Goal: Complete application form

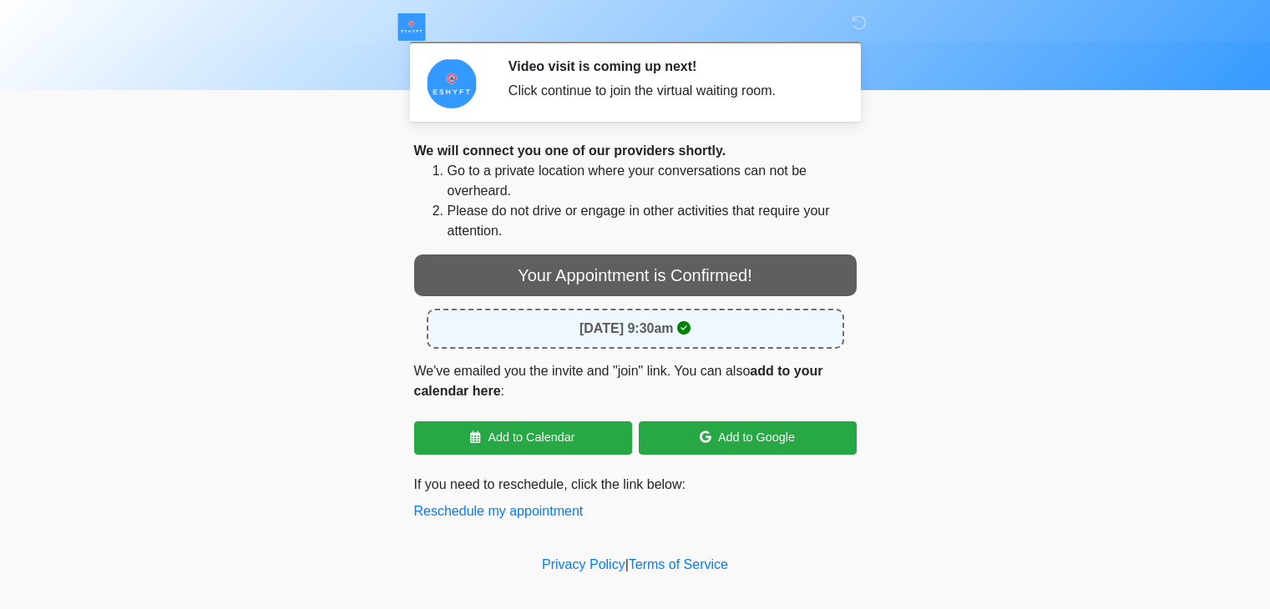
scroll to position [14, 0]
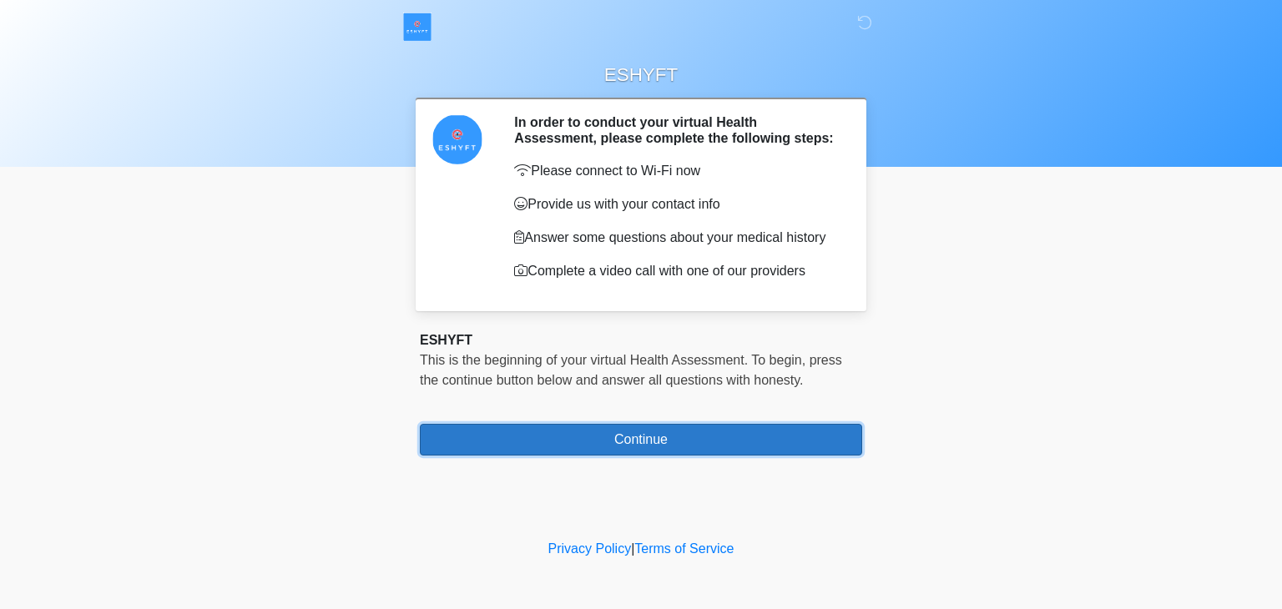
click at [632, 431] on button "Continue" at bounding box center [641, 440] width 442 height 32
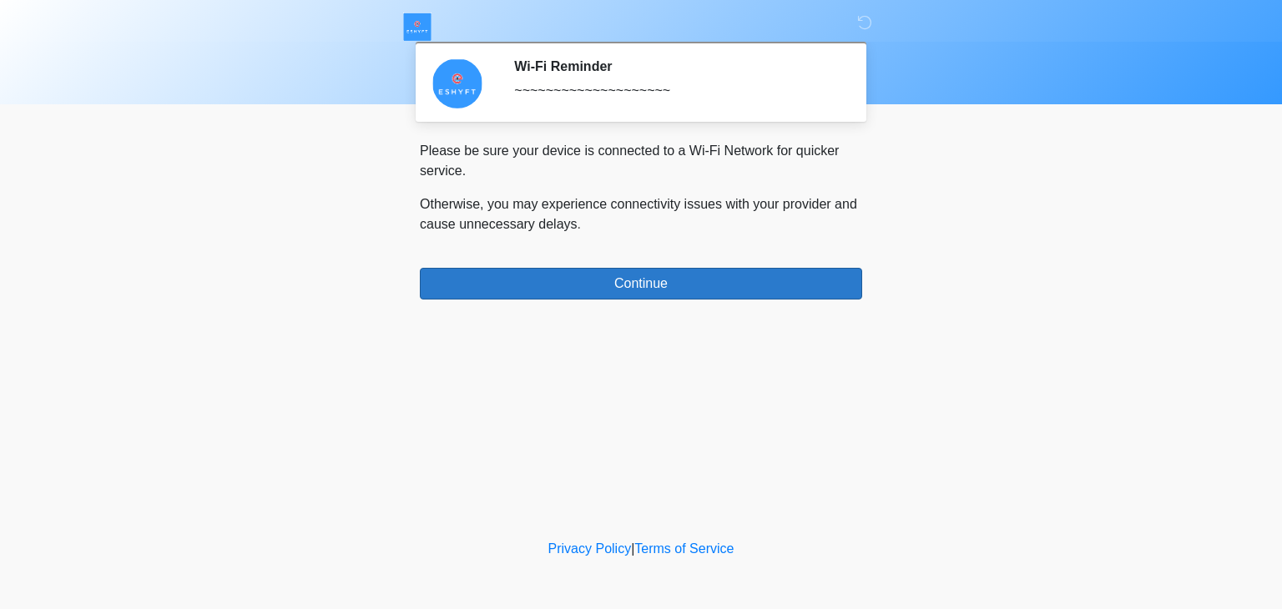
drag, startPoint x: 632, startPoint y: 431, endPoint x: 701, endPoint y: 286, distance: 160.2
click at [701, 286] on div "ESHYFT Wi-Fi Reminder ~~~~~~~~~~~~~~~~~~~~ Please connect to Wi-Fi now Provide …" at bounding box center [641, 268] width 501 height 503
click at [701, 286] on button "Continue" at bounding box center [641, 284] width 442 height 32
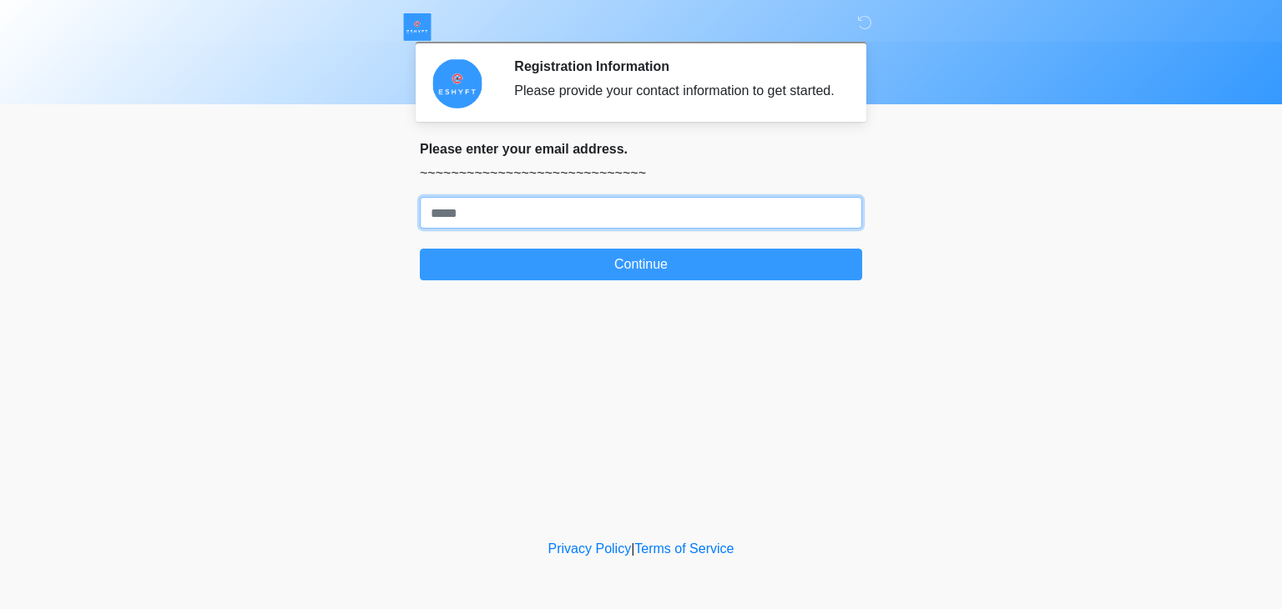
click at [611, 217] on input "Where should we email your response?" at bounding box center [641, 213] width 442 height 32
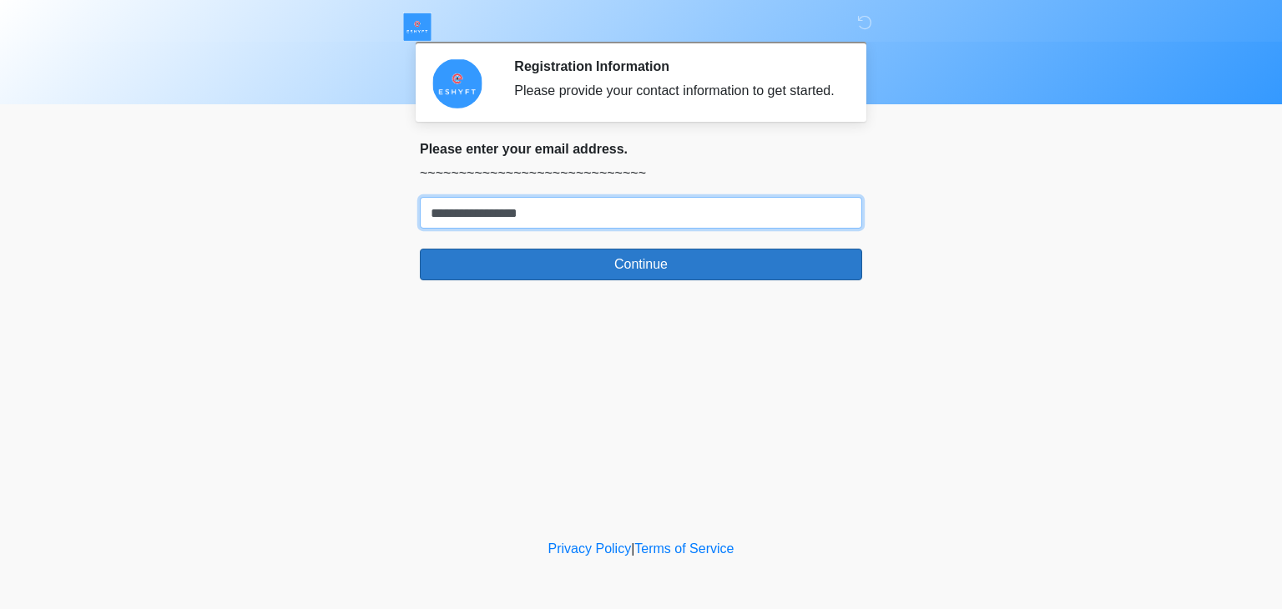
type input "**********"
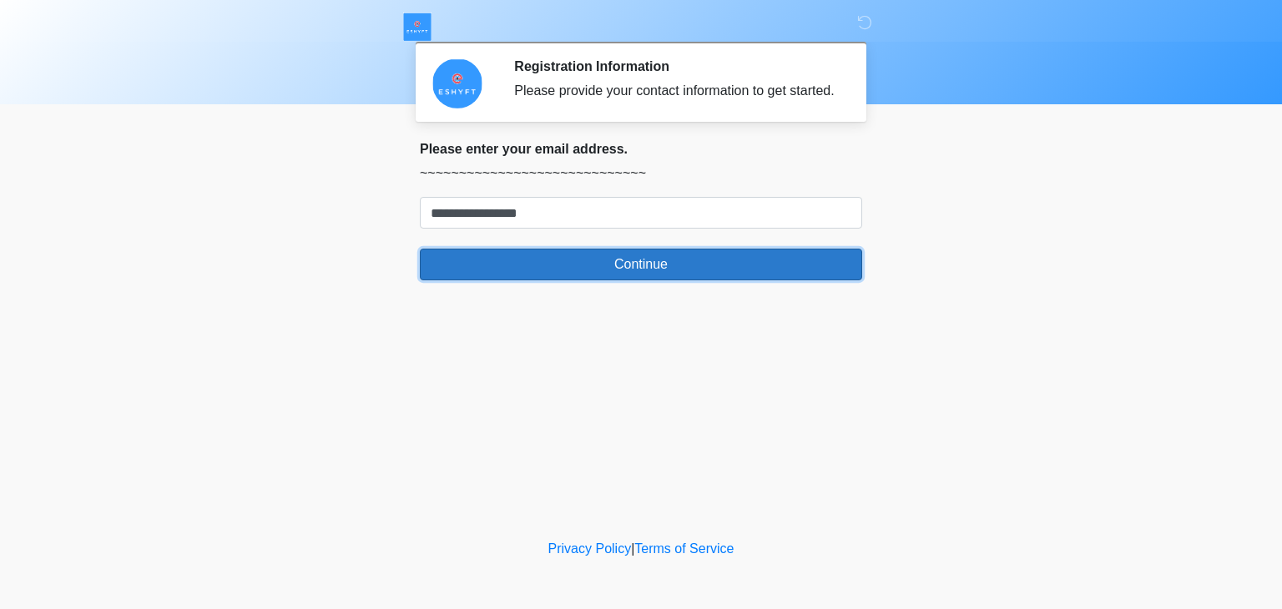
click at [600, 273] on button "Continue" at bounding box center [641, 265] width 442 height 32
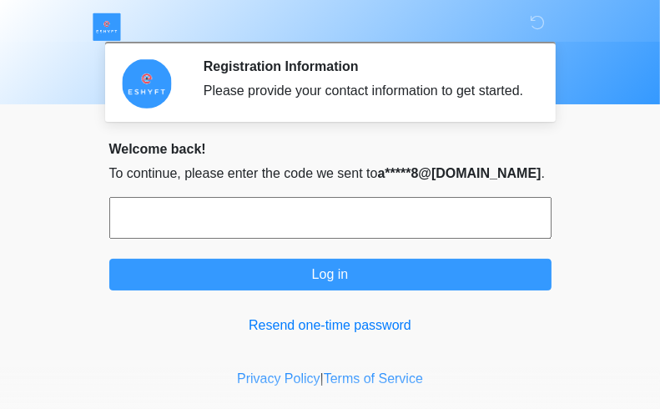
click at [340, 211] on input "text" at bounding box center [330, 218] width 442 height 42
paste input "******"
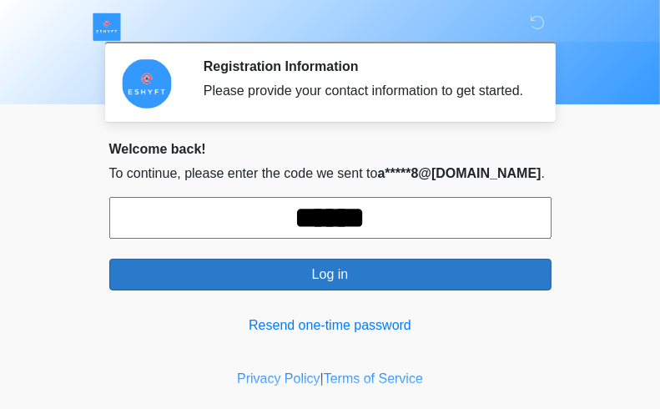
type input "******"
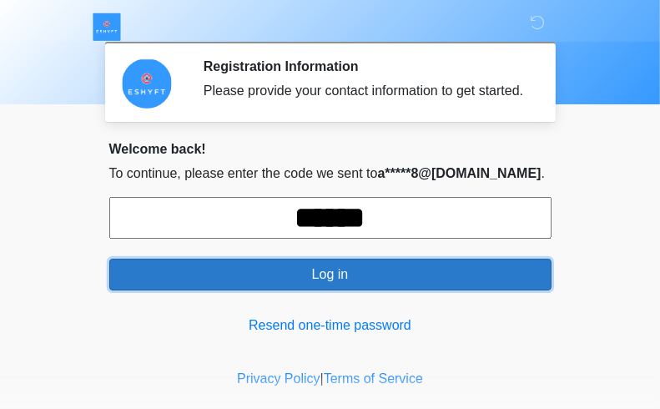
click at [350, 277] on button "Log in" at bounding box center [330, 275] width 442 height 32
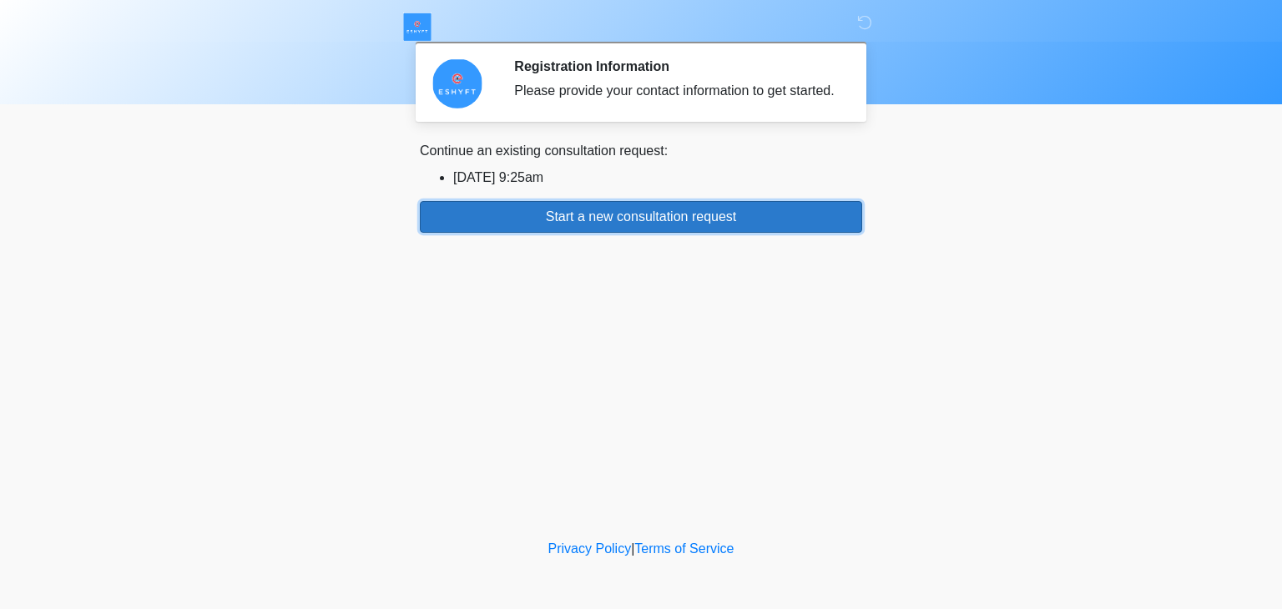
click at [738, 224] on button "Start a new consultation request" at bounding box center [641, 217] width 442 height 32
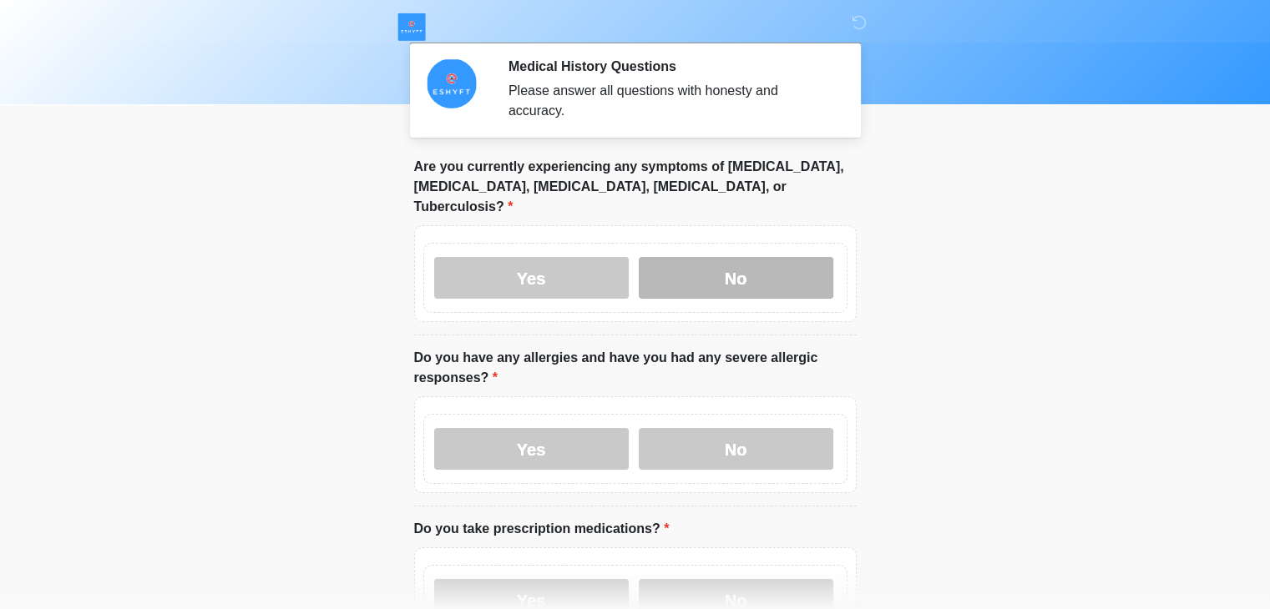
click at [696, 257] on label "No" at bounding box center [736, 278] width 195 height 42
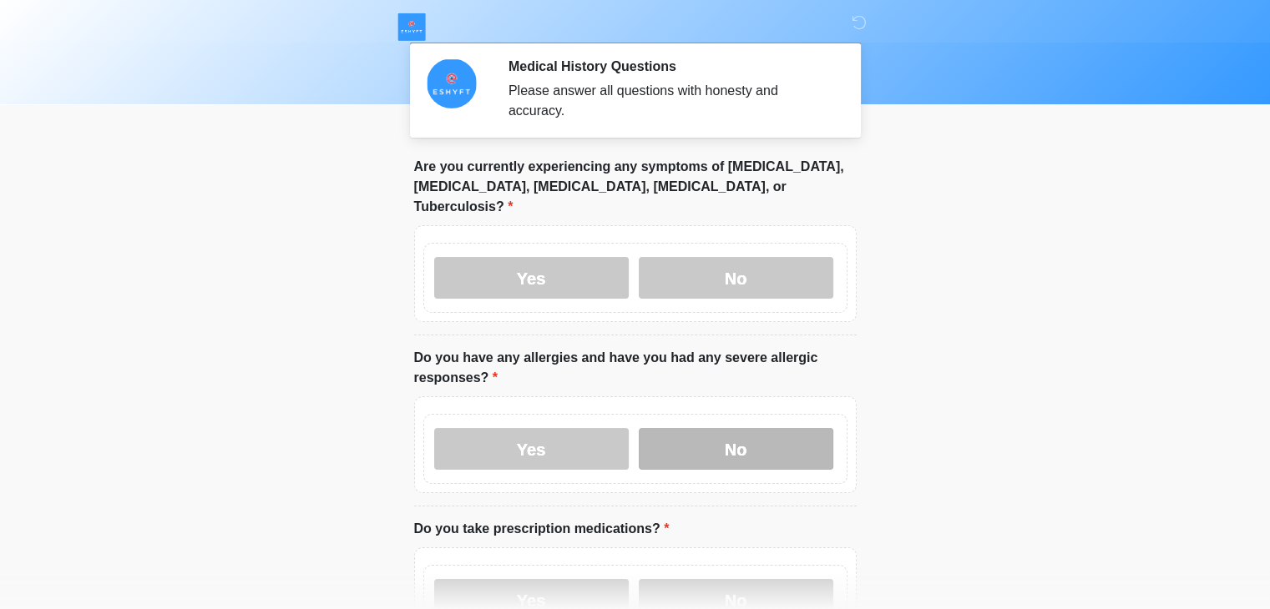
click at [742, 428] on label "No" at bounding box center [736, 449] width 195 height 42
click at [772, 579] on label "No" at bounding box center [736, 600] width 195 height 42
click at [1199, 260] on body "ESHYFT Medical History Questions Please answer all questions with honesty and a…" at bounding box center [635, 304] width 1270 height 609
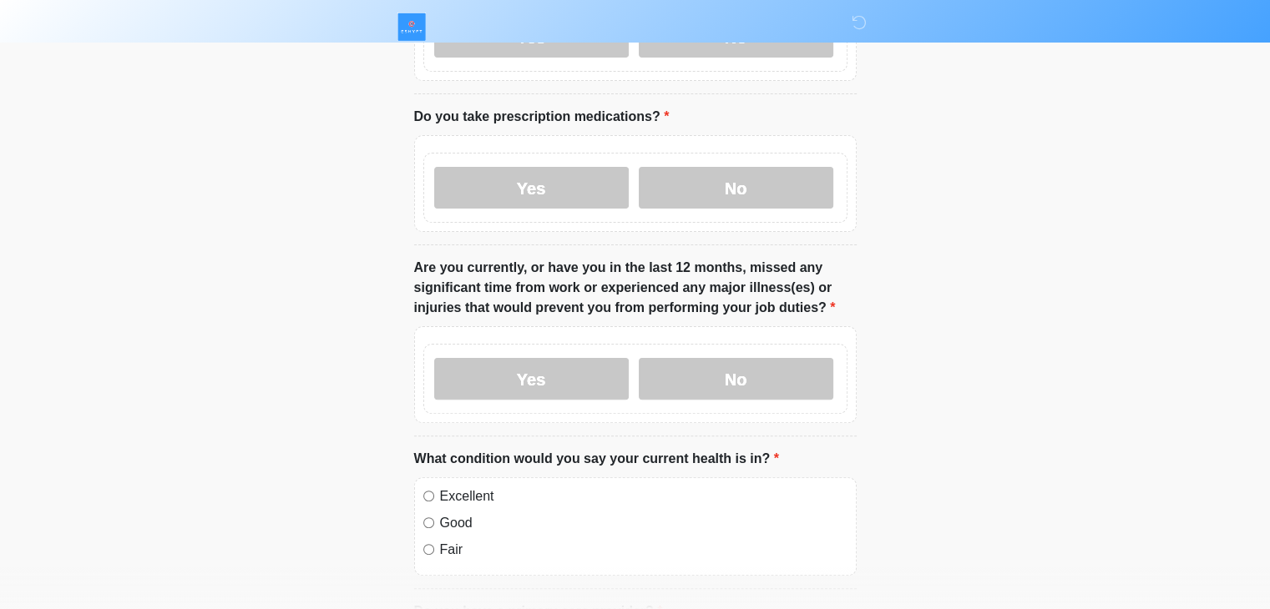
scroll to position [418, 0]
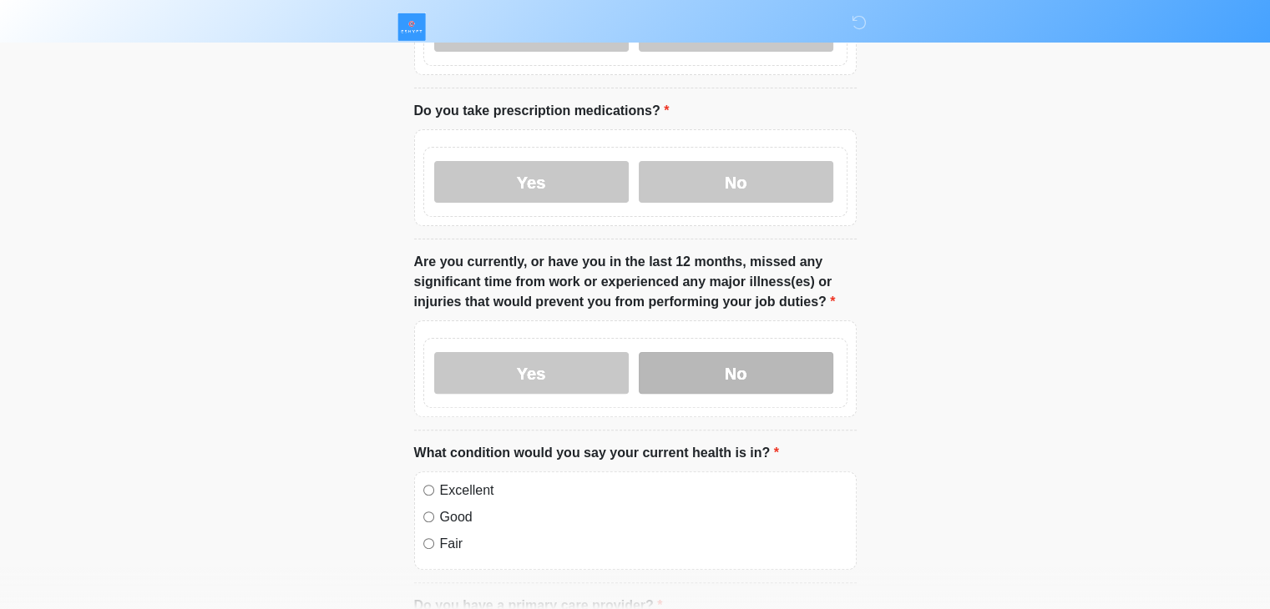
click at [756, 352] on label "No" at bounding box center [736, 373] width 195 height 42
click at [468, 481] on label "Excellent" at bounding box center [643, 491] width 407 height 20
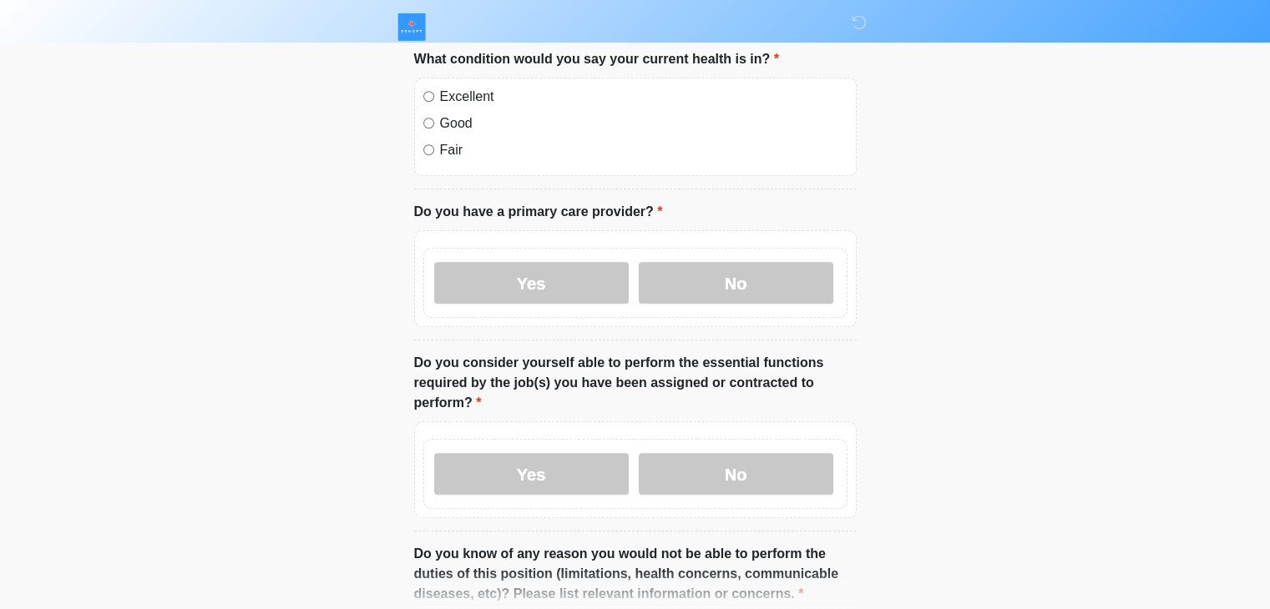
scroll to position [815, 0]
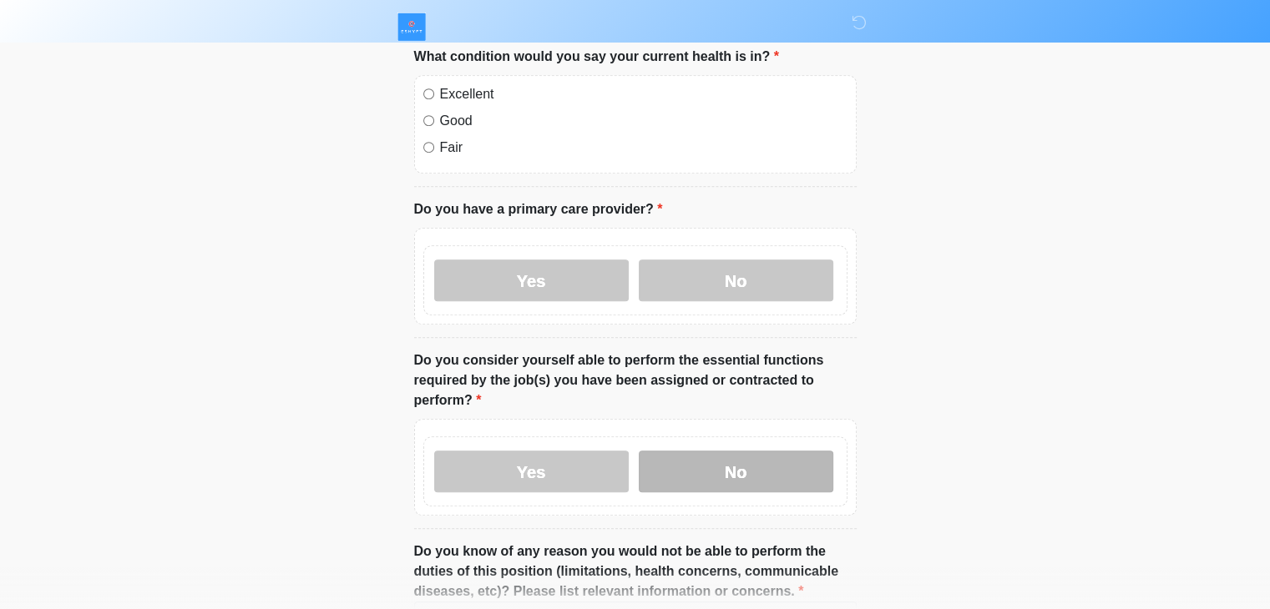
drag, startPoint x: 719, startPoint y: 232, endPoint x: 770, endPoint y: 428, distance: 202.7
click at [770, 428] on ol "Are you currently experiencing any symptoms of Measles, Mumps, Rubella, Varicel…" at bounding box center [635, 90] width 442 height 1496
drag, startPoint x: 545, startPoint y: 435, endPoint x: 1148, endPoint y: 356, distance: 608.0
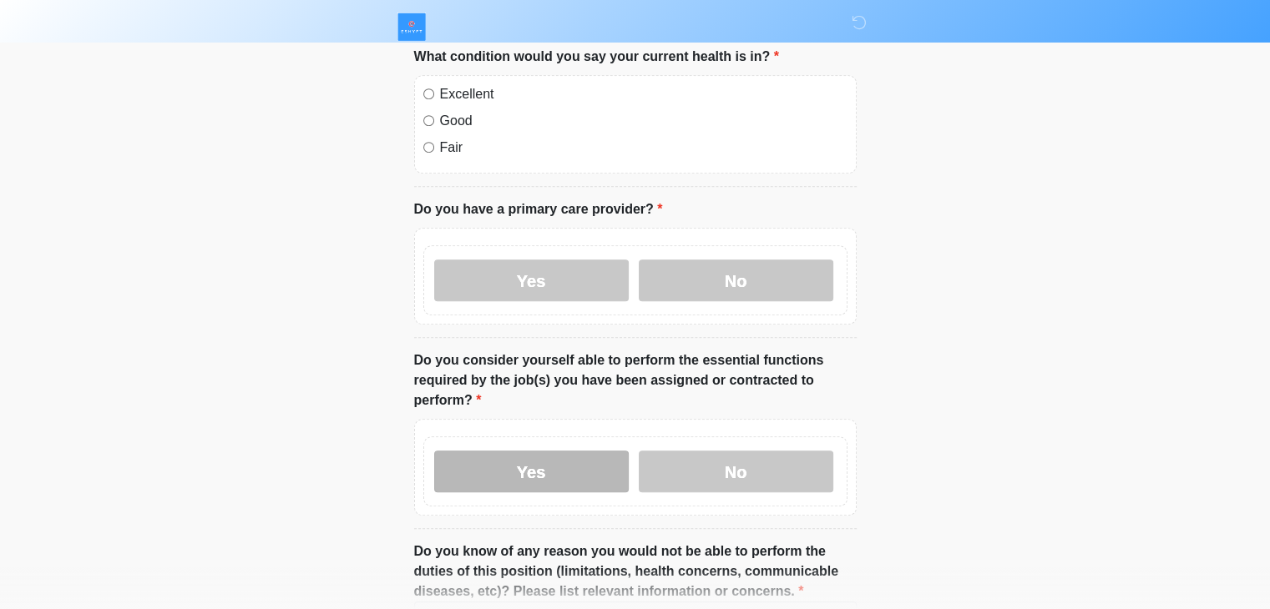
click at [576, 451] on label "Yes" at bounding box center [531, 472] width 195 height 42
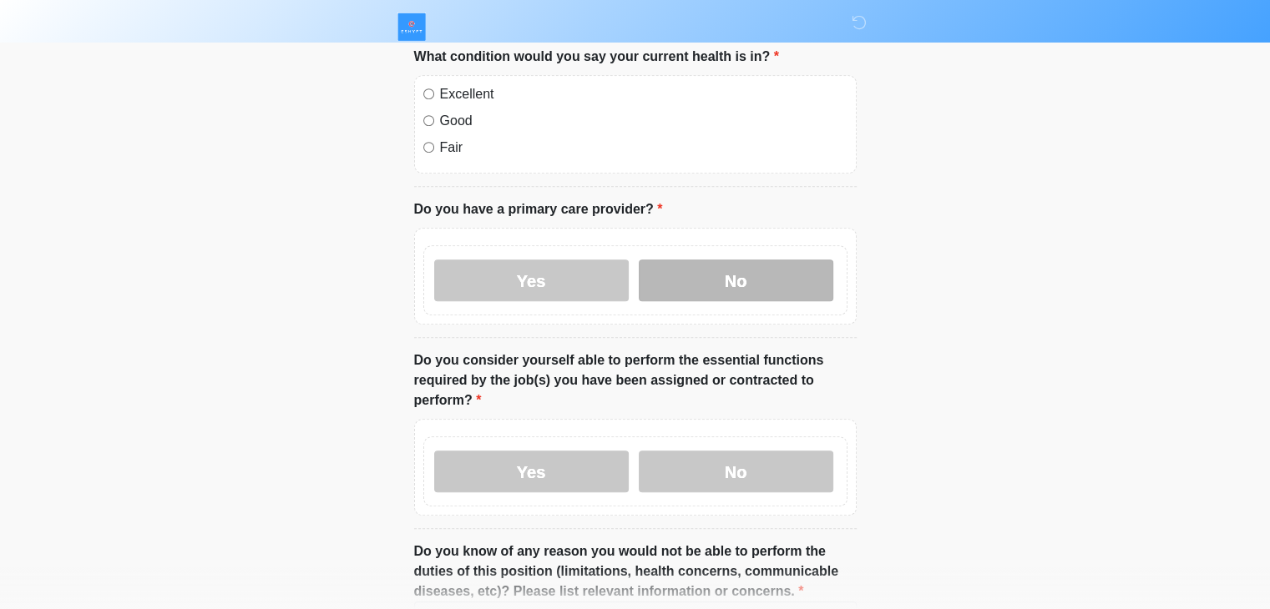
click at [714, 260] on label "No" at bounding box center [736, 281] width 195 height 42
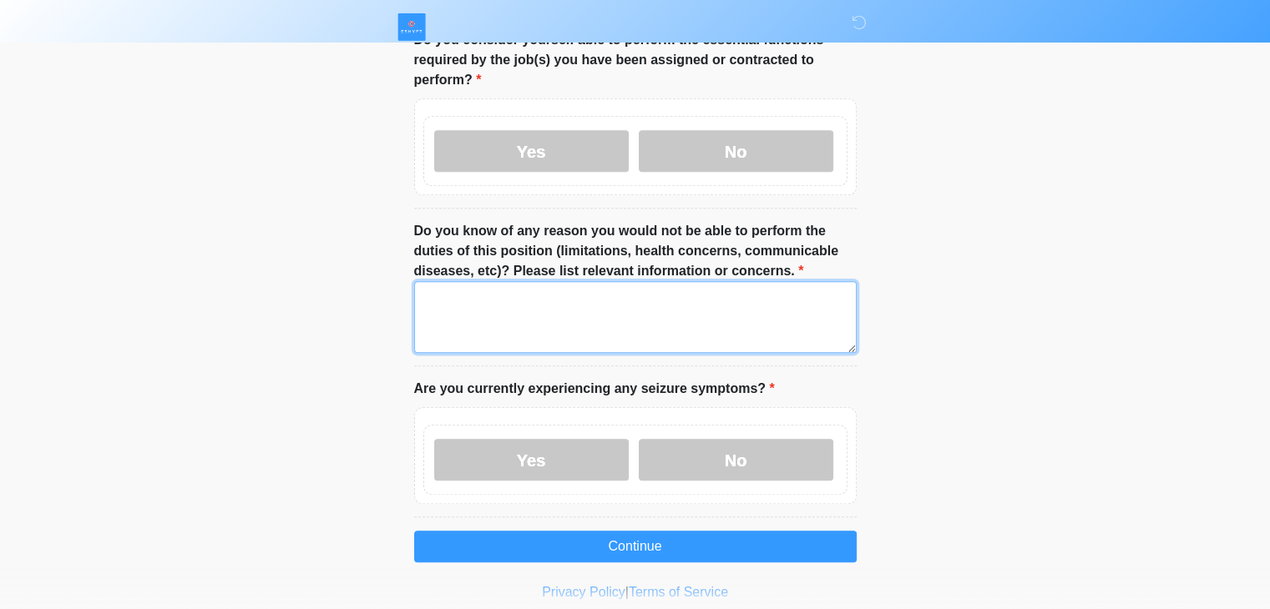
click at [751, 292] on textarea "Do you know of any reason you would not be able to perform the duties of this p…" at bounding box center [635, 317] width 442 height 72
type textarea "****"
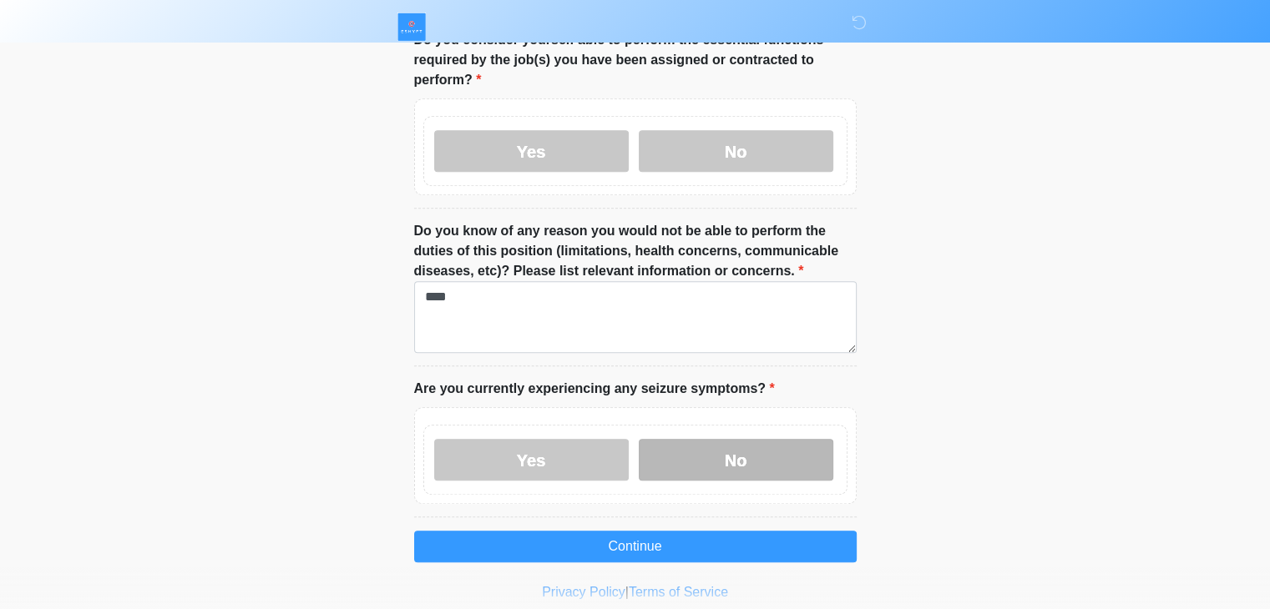
click at [718, 439] on label "No" at bounding box center [736, 460] width 195 height 42
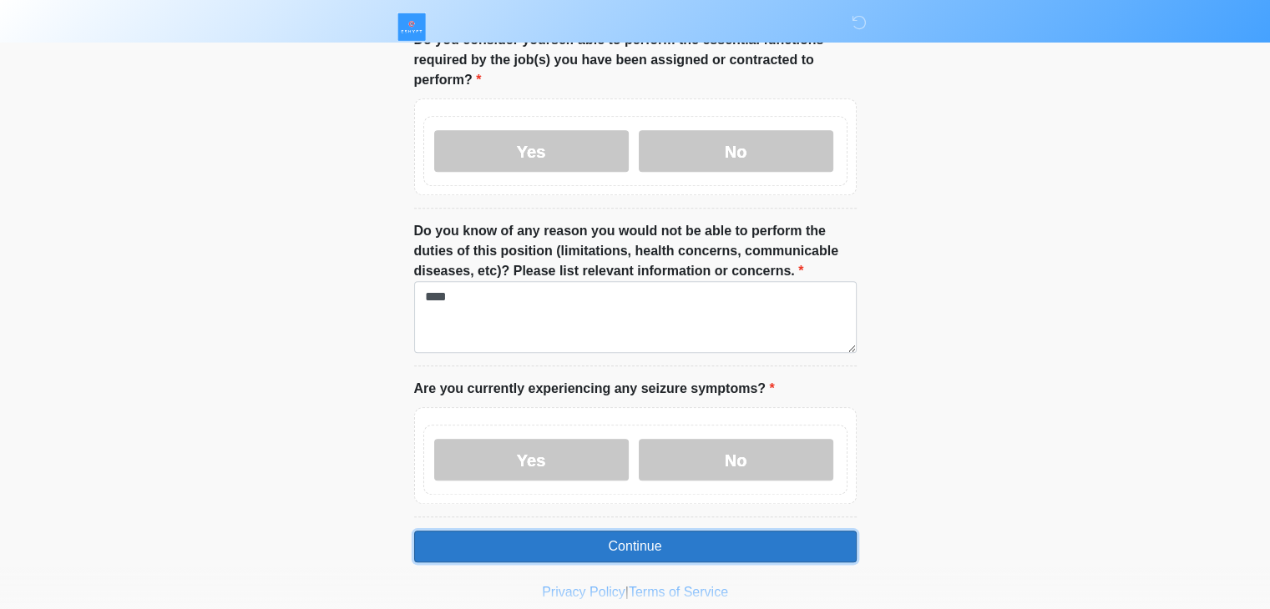
click at [711, 531] on button "Continue" at bounding box center [635, 547] width 442 height 32
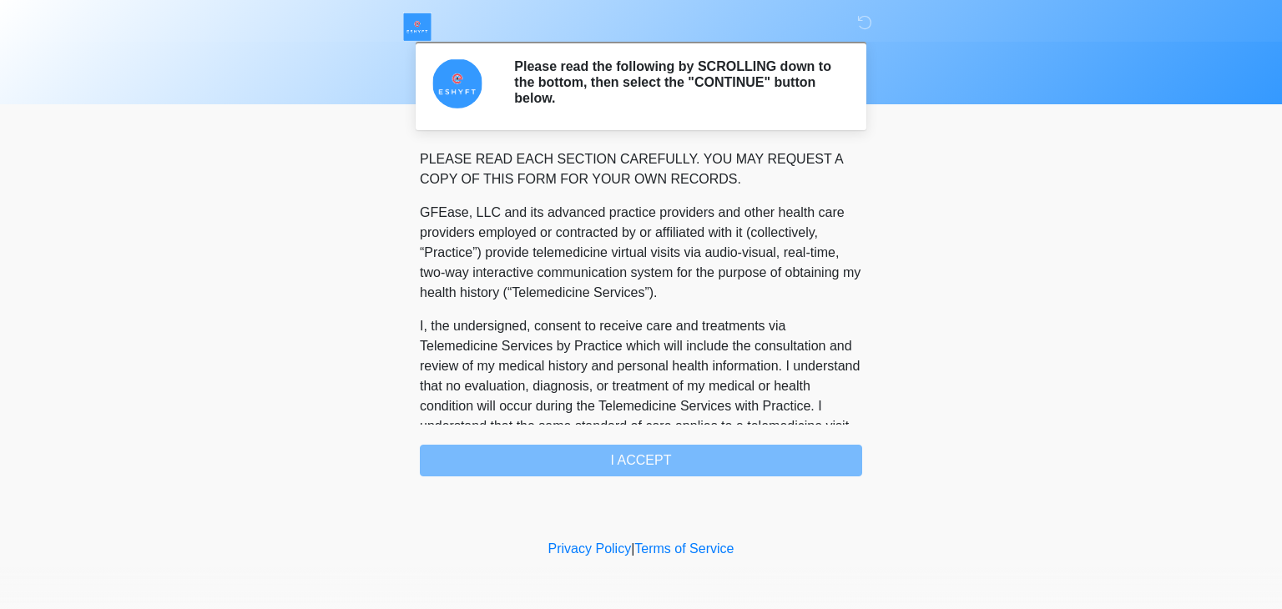
scroll to position [986, 0]
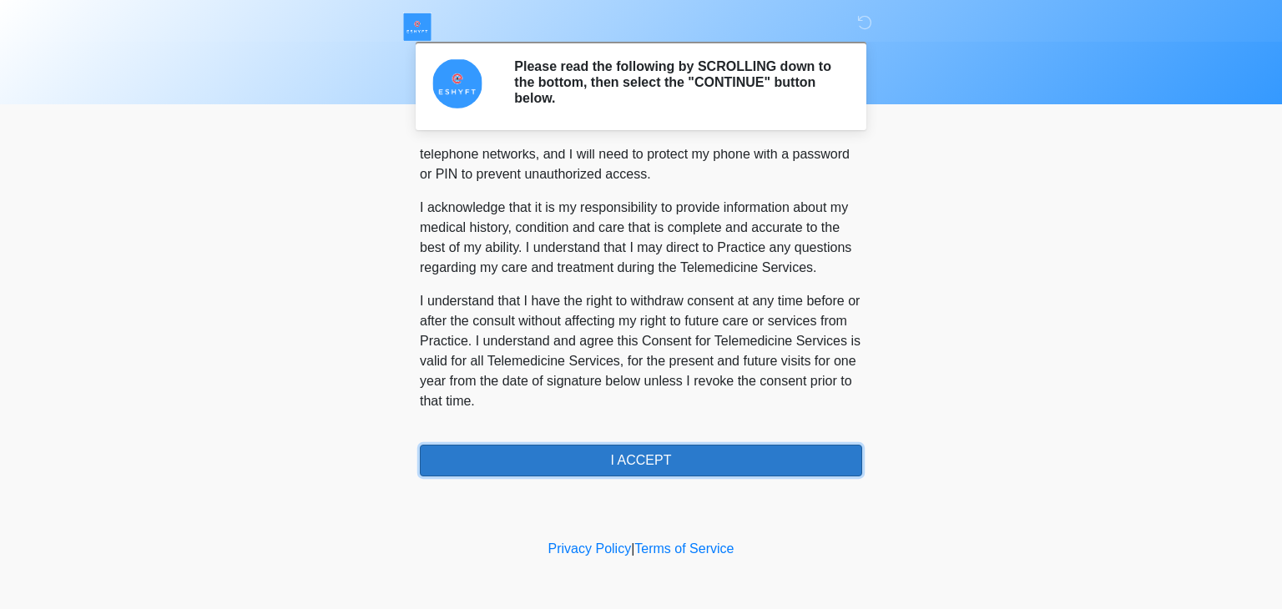
click at [745, 455] on button "I ACCEPT" at bounding box center [641, 461] width 442 height 32
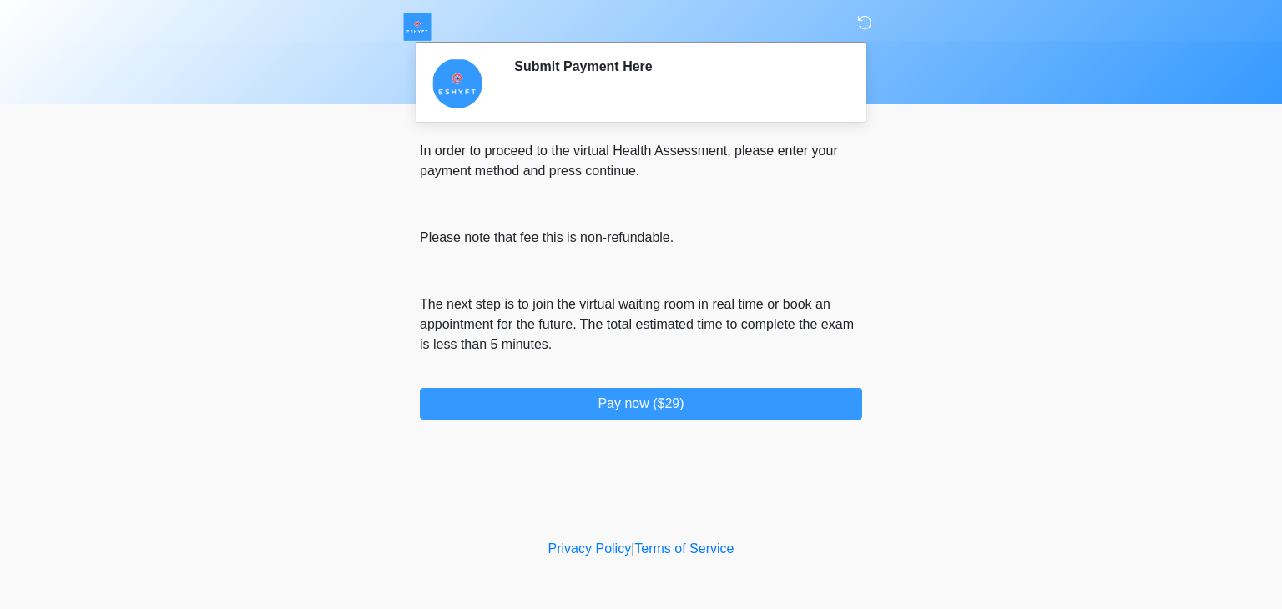
click at [860, 28] on icon at bounding box center [864, 22] width 15 height 15
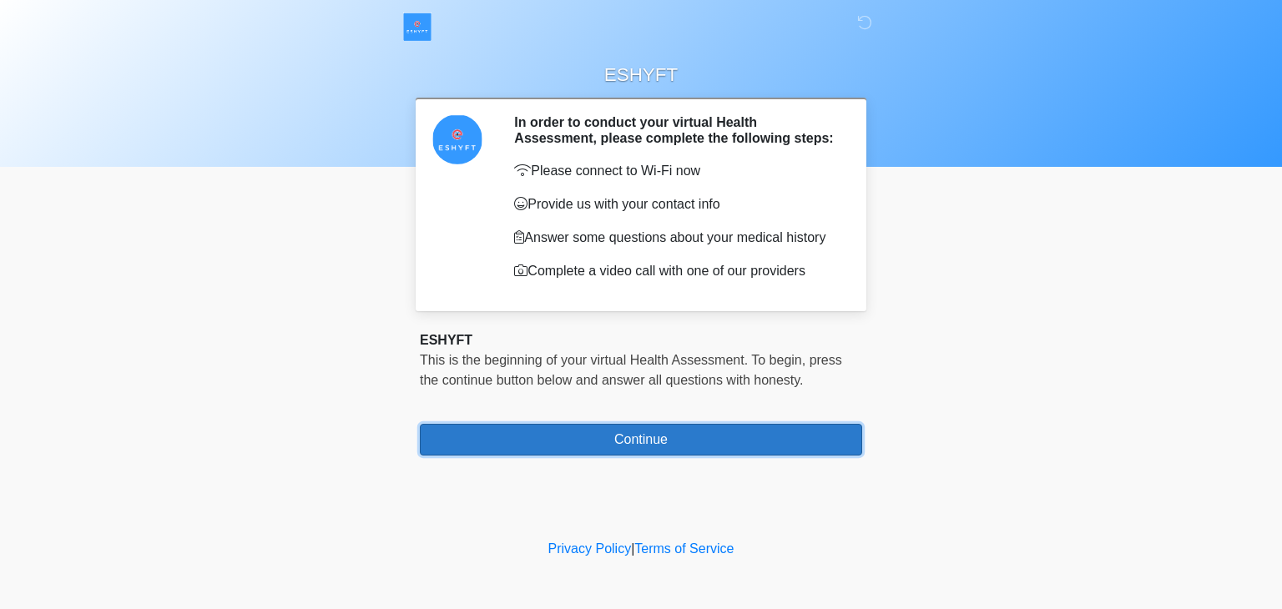
click at [590, 446] on button "Continue" at bounding box center [641, 440] width 442 height 32
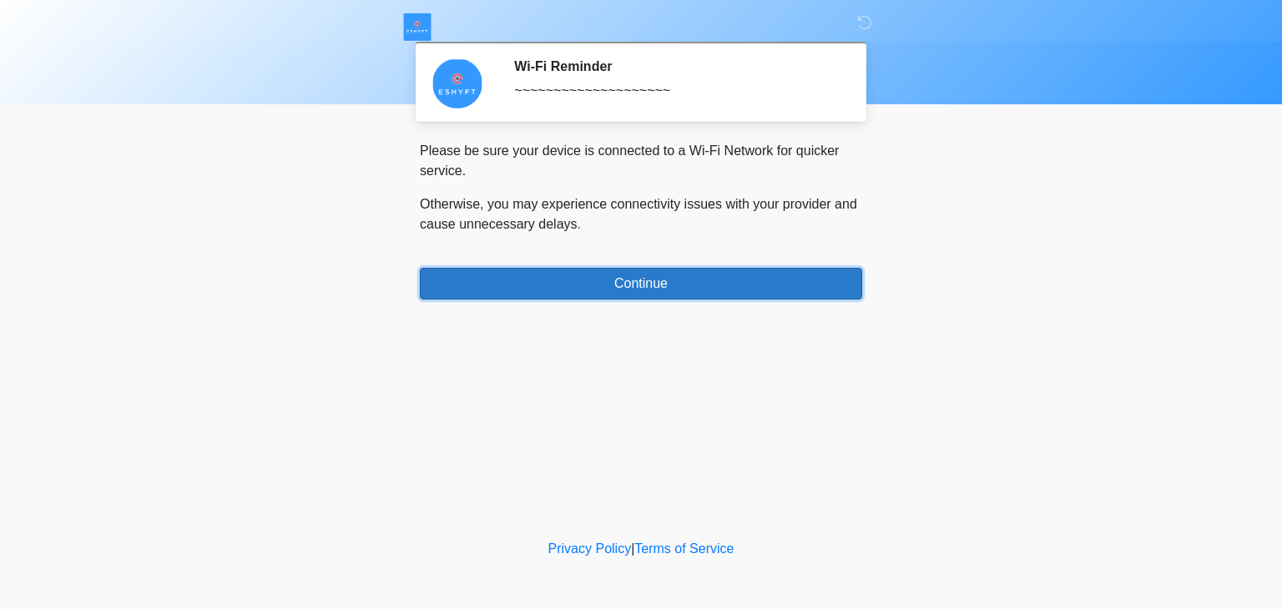
click at [628, 287] on button "Continue" at bounding box center [641, 284] width 442 height 32
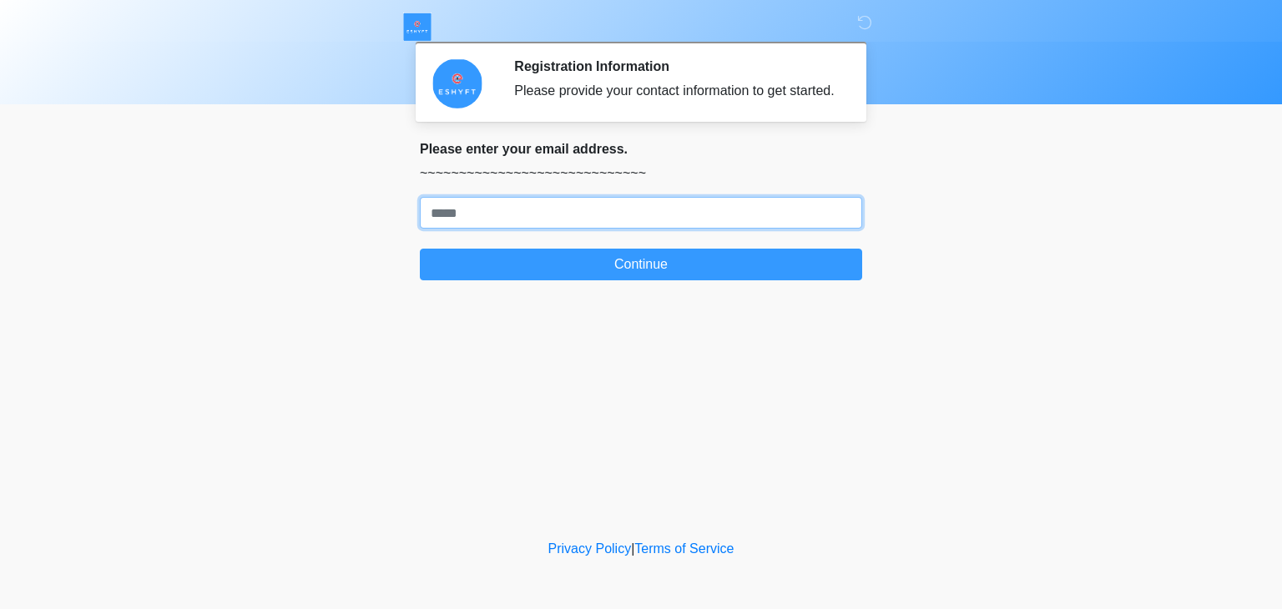
click at [594, 218] on input "Where should we email your response?" at bounding box center [641, 213] width 442 height 32
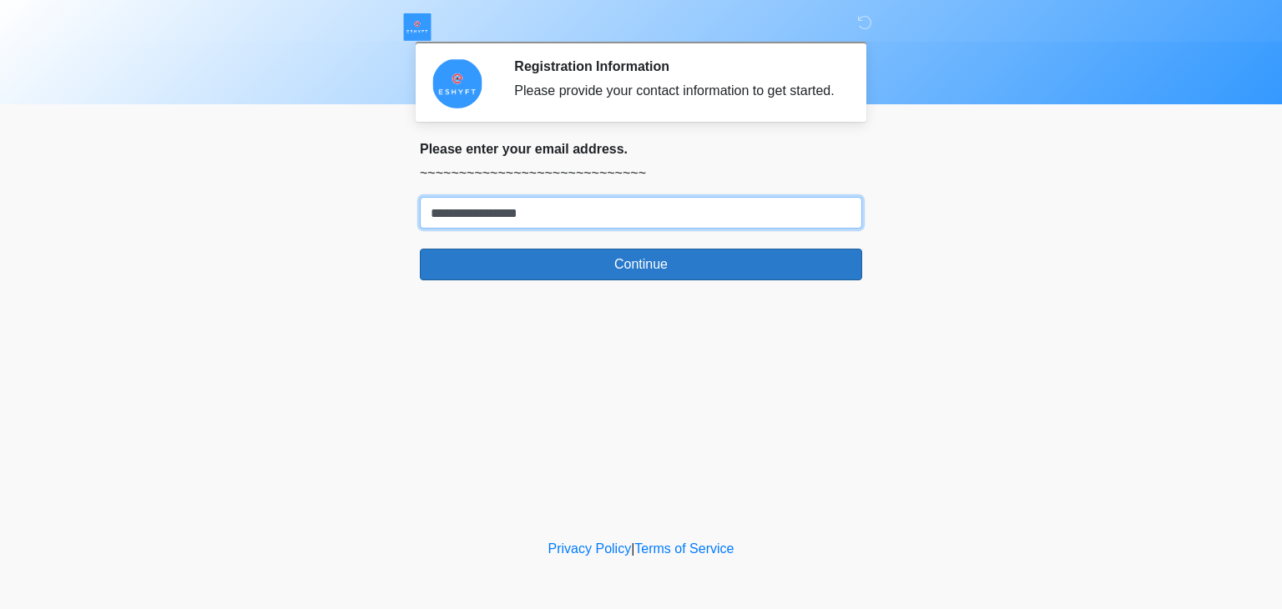
type input "**********"
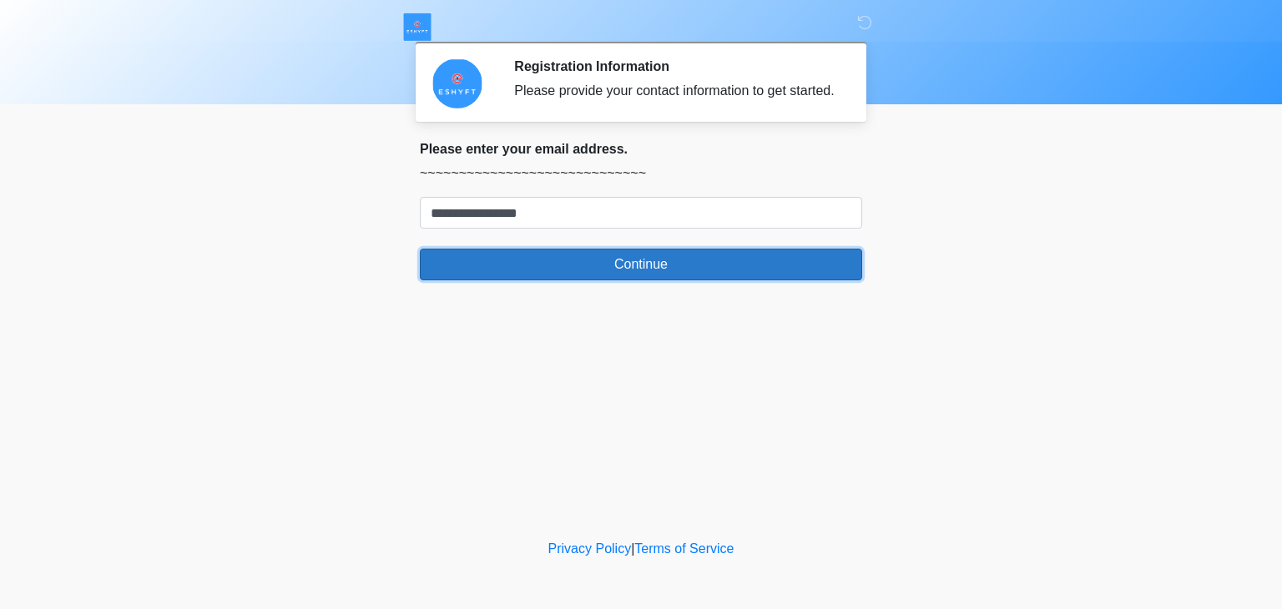
click at [616, 265] on button "Continue" at bounding box center [641, 265] width 442 height 32
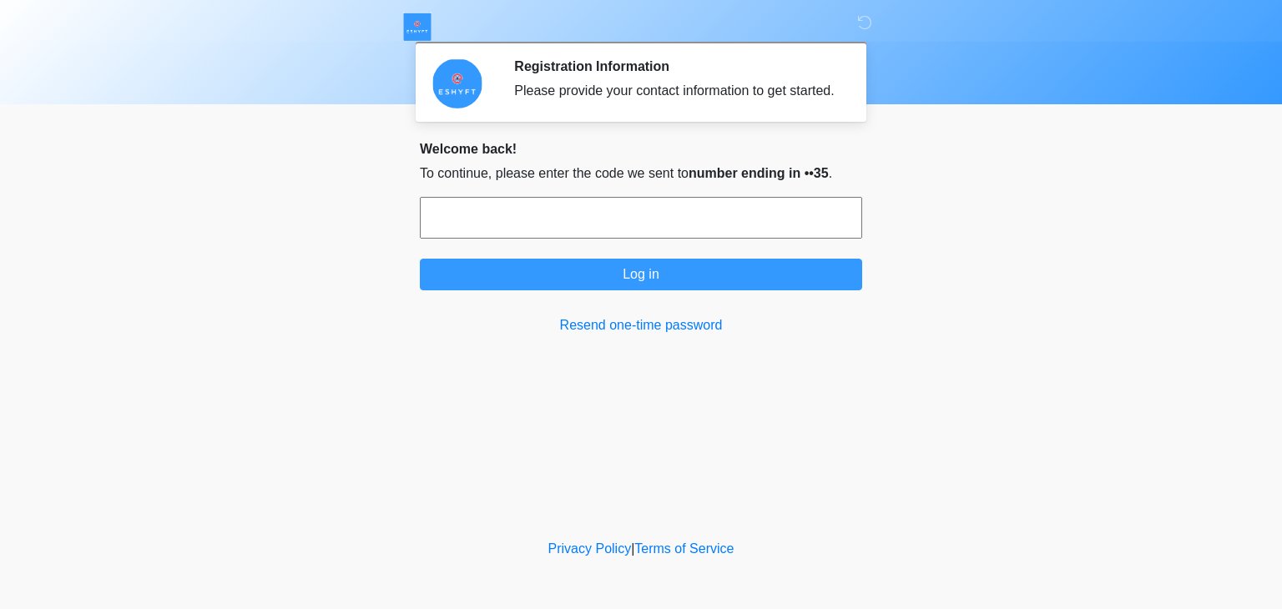
click at [633, 225] on input "text" at bounding box center [641, 218] width 442 height 42
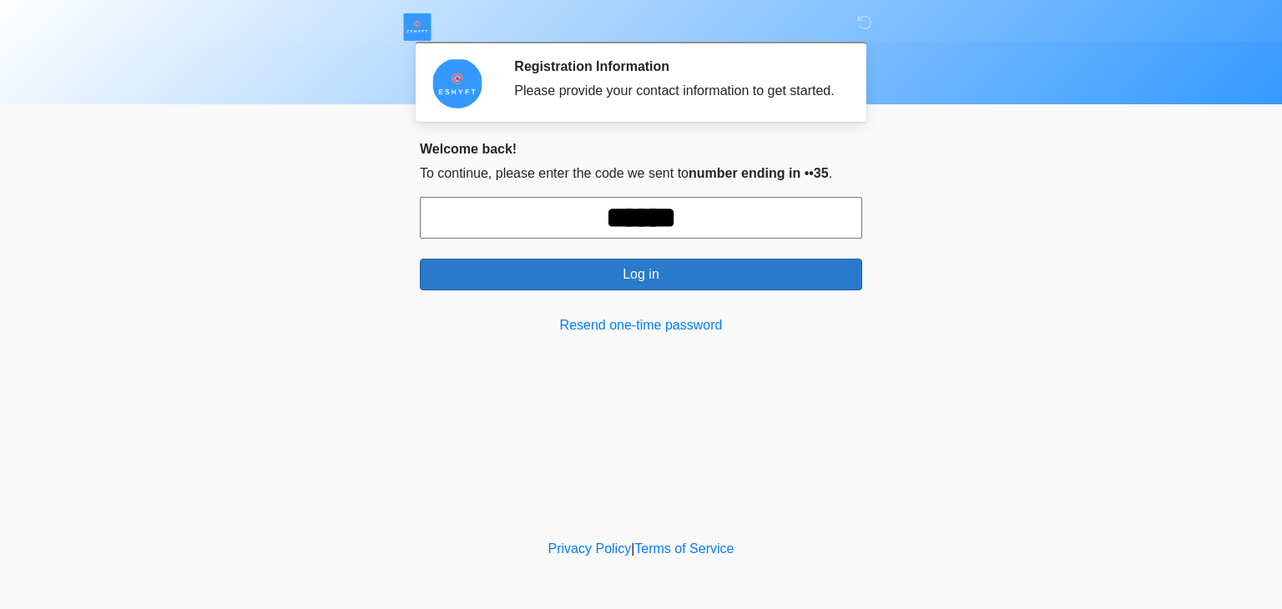
type input "******"
click at [640, 270] on button "Log in" at bounding box center [641, 275] width 442 height 32
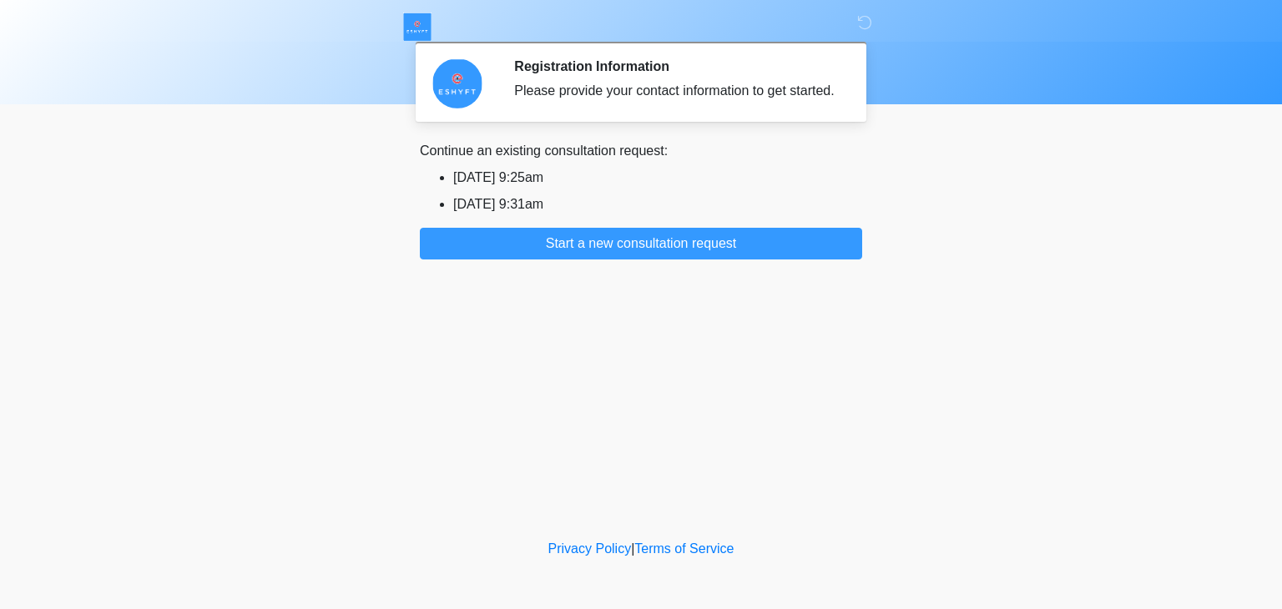
click at [531, 181] on li "2025/08/18 9:25am" at bounding box center [657, 178] width 409 height 20
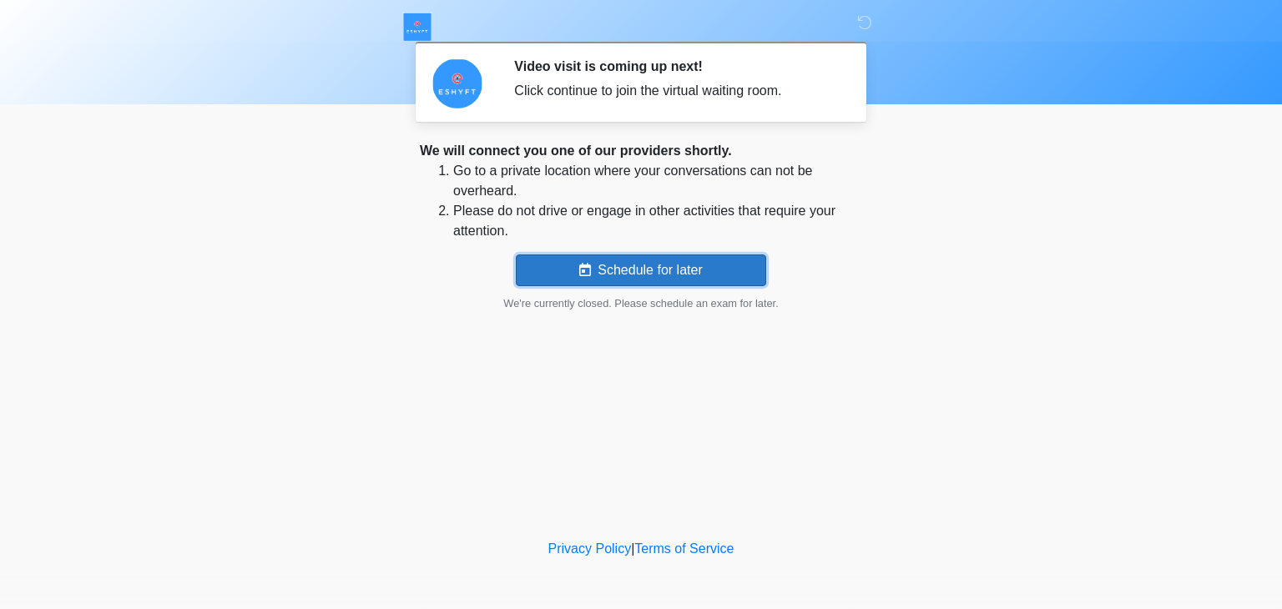
click at [674, 267] on button "Schedule for later" at bounding box center [641, 271] width 250 height 32
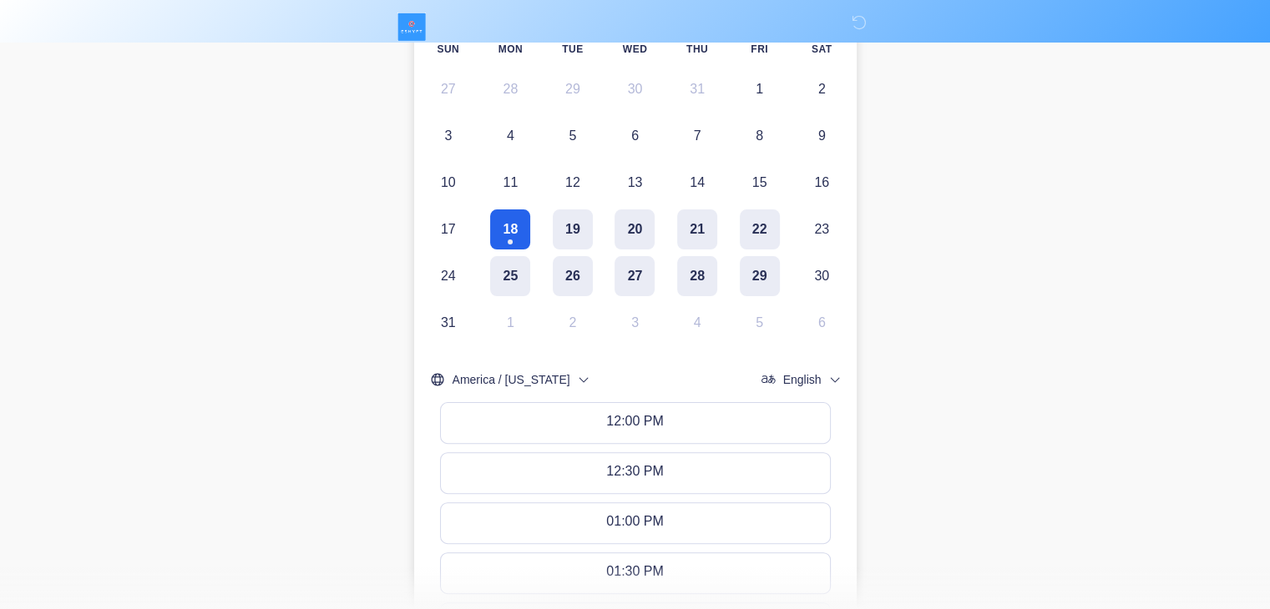
scroll to position [377, 0]
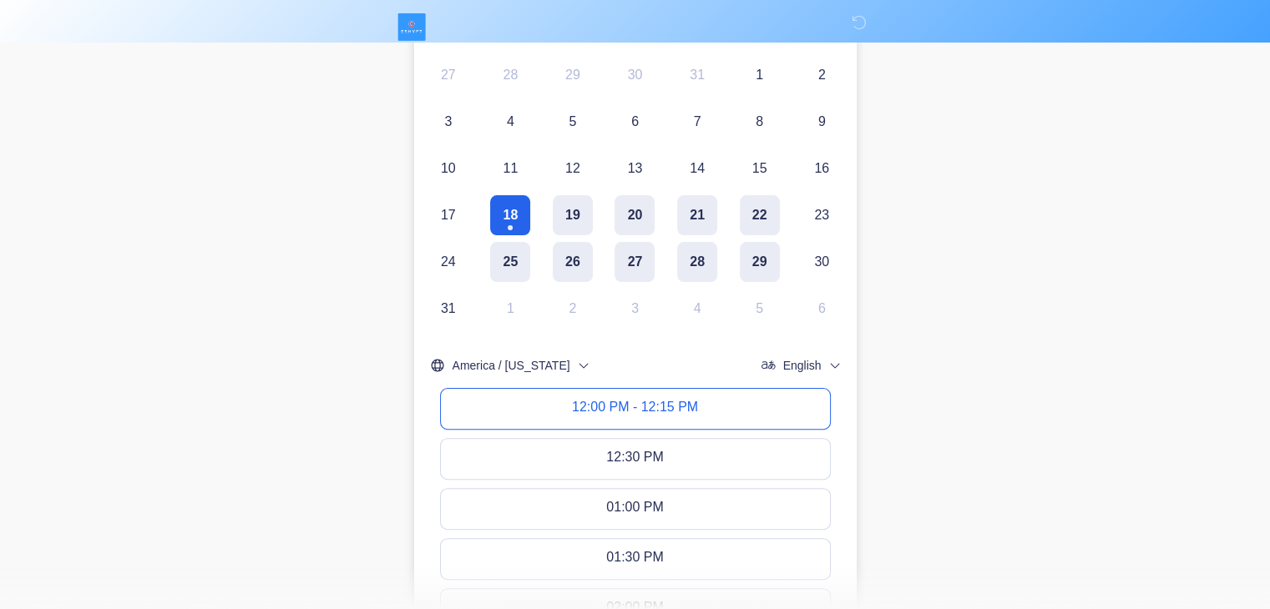
click at [675, 411] on div "12:00 PM - 12:15 PM" at bounding box center [635, 409] width 126 height 18
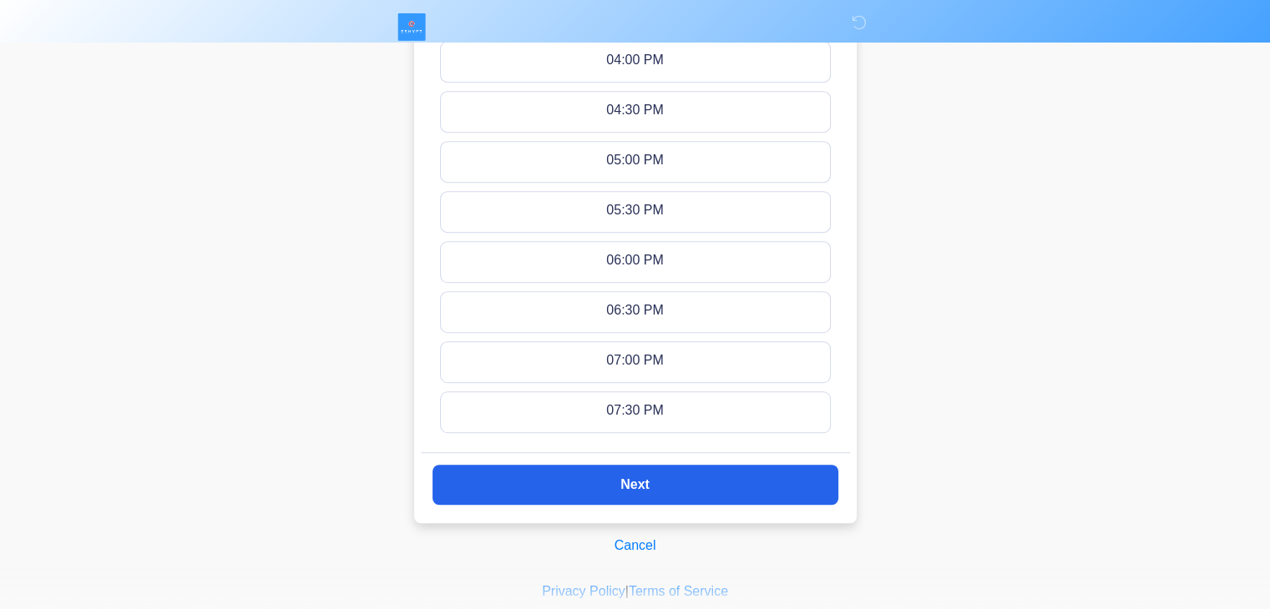
scroll to position [1164, 0]
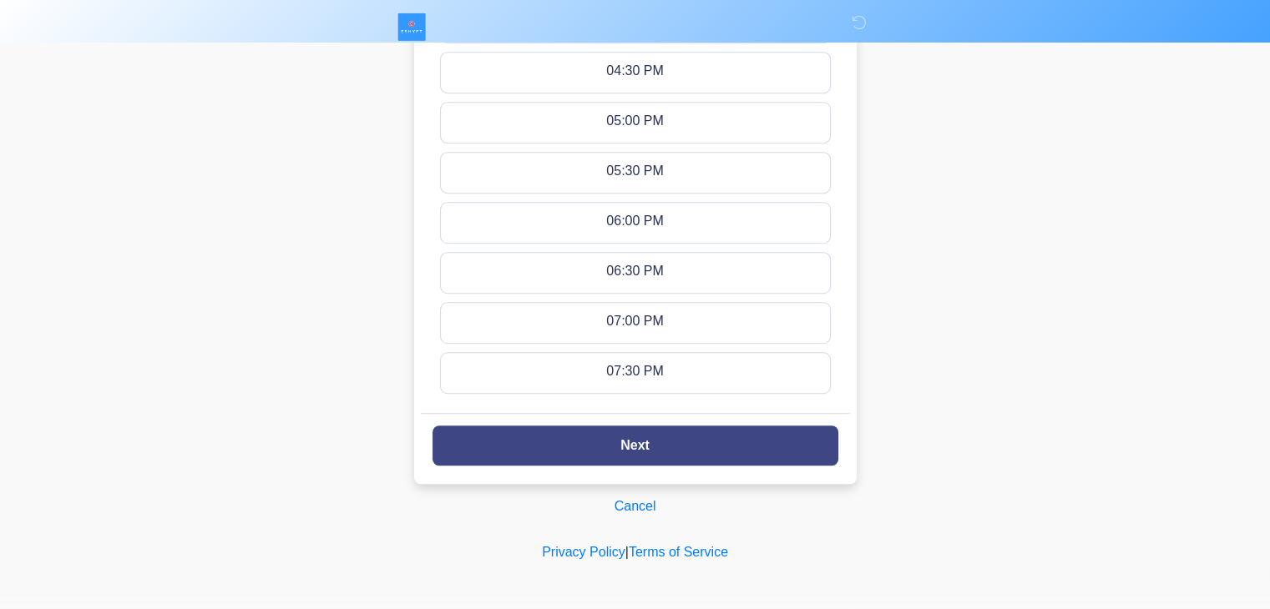
click at [791, 445] on button "Next" at bounding box center [635, 446] width 406 height 40
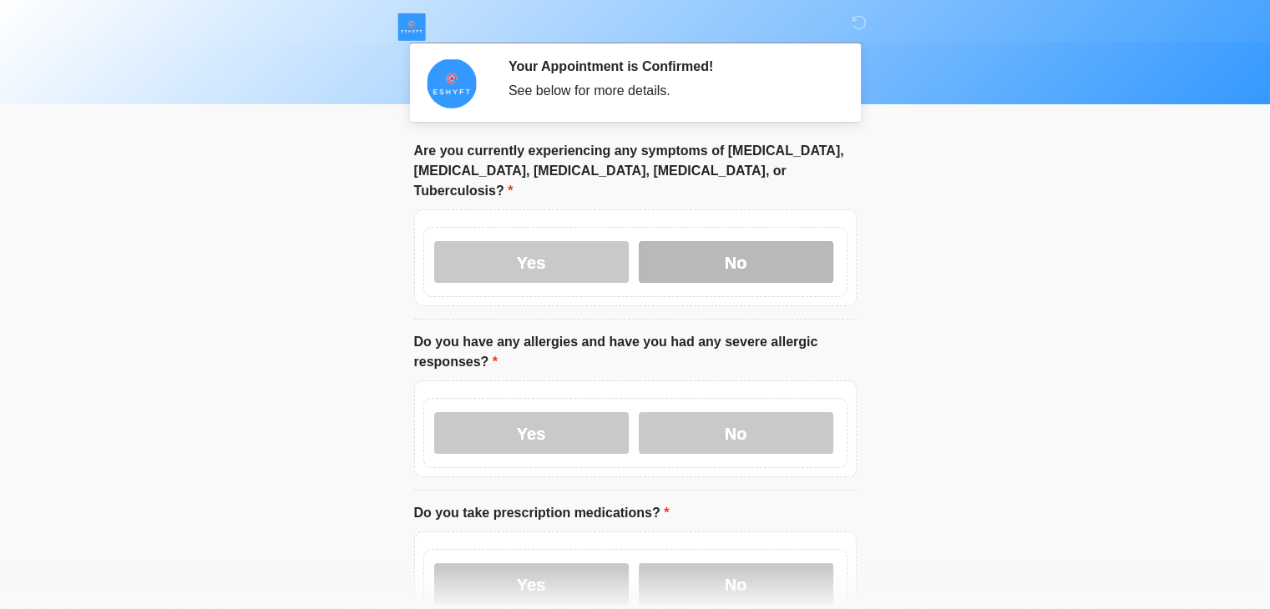
click at [785, 241] on label "No" at bounding box center [736, 262] width 195 height 42
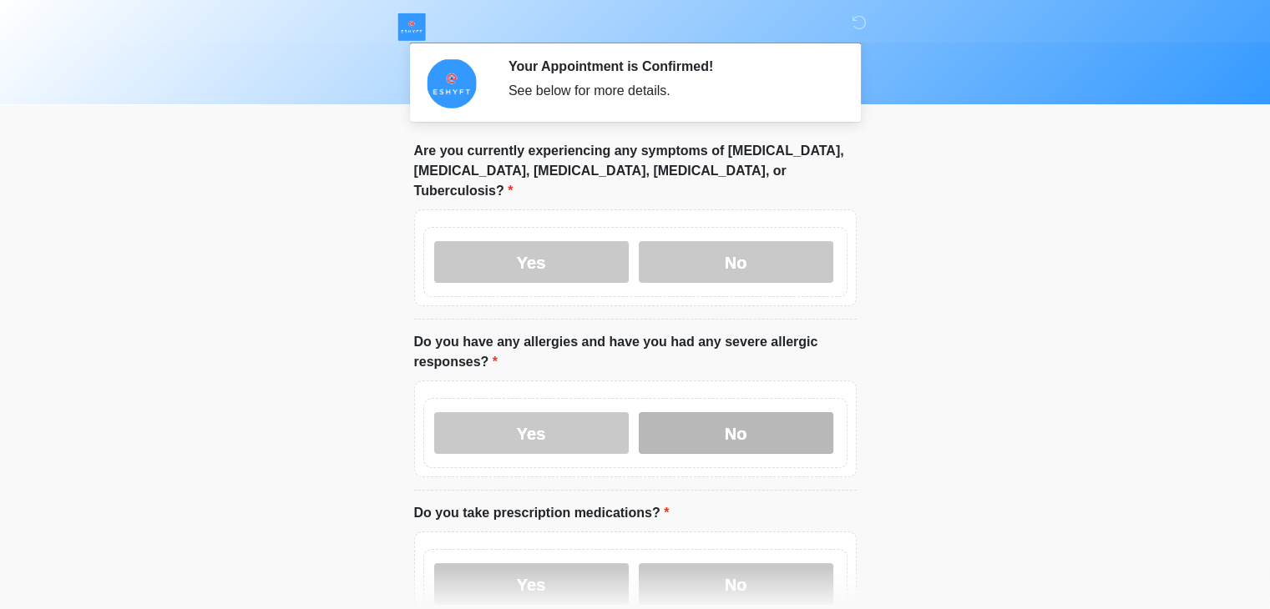
click at [765, 412] on label "No" at bounding box center [736, 433] width 195 height 42
click at [767, 564] on label "No" at bounding box center [736, 585] width 195 height 42
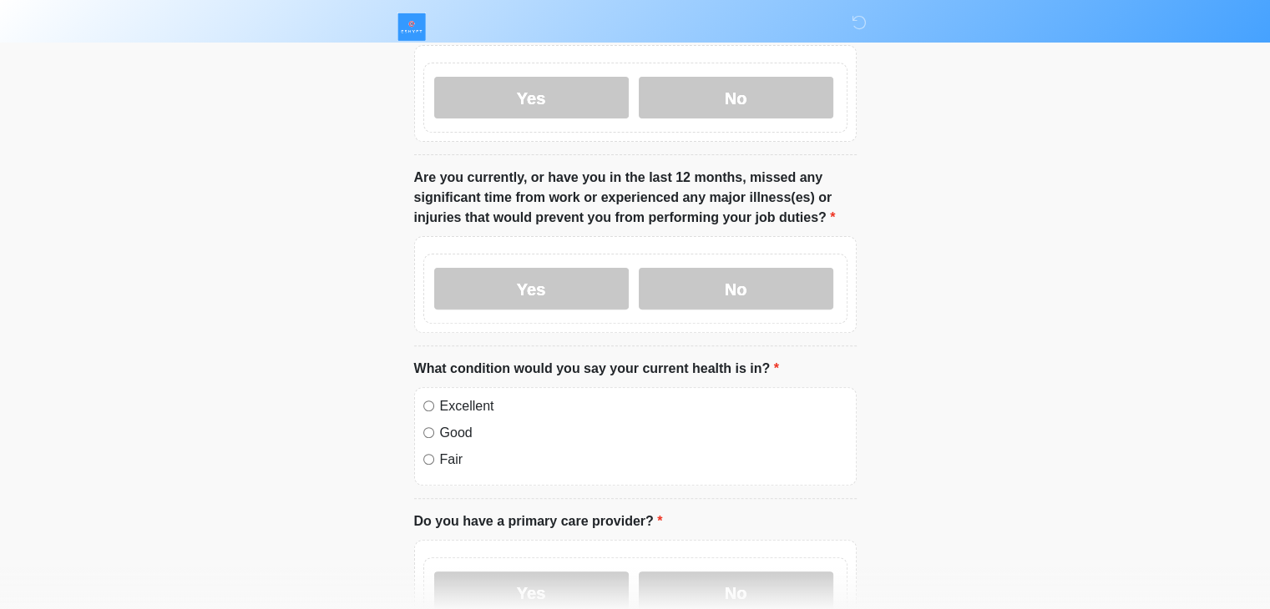
scroll to position [609, 0]
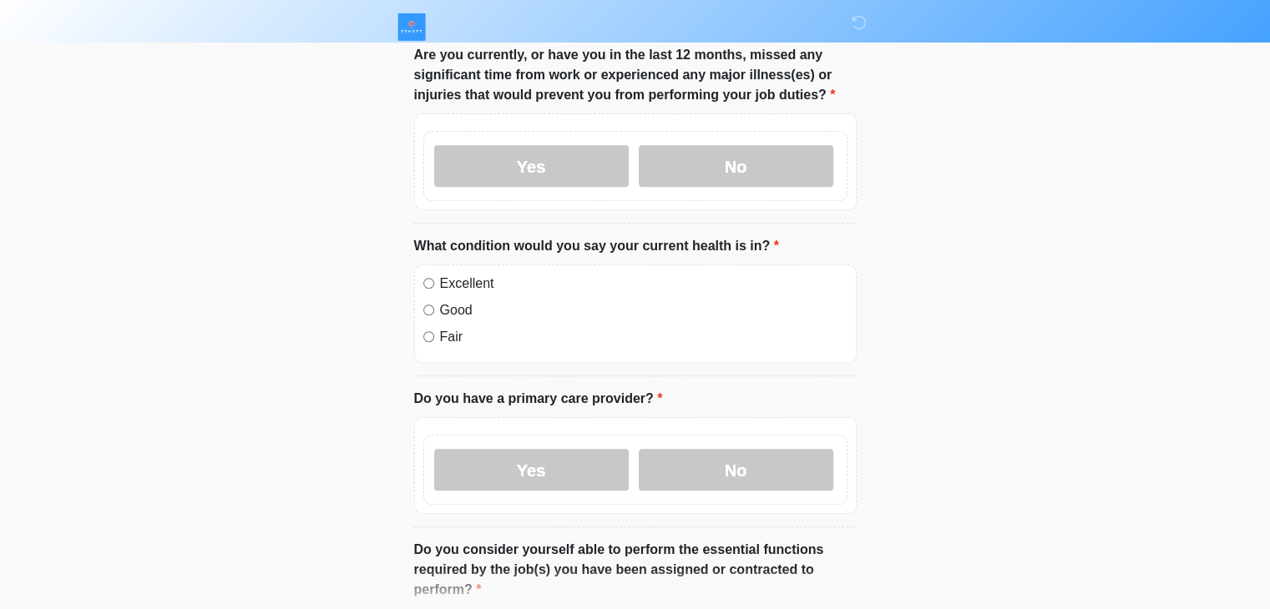
click at [454, 274] on label "Excellent" at bounding box center [643, 284] width 407 height 20
click at [688, 449] on label "No" at bounding box center [736, 470] width 195 height 42
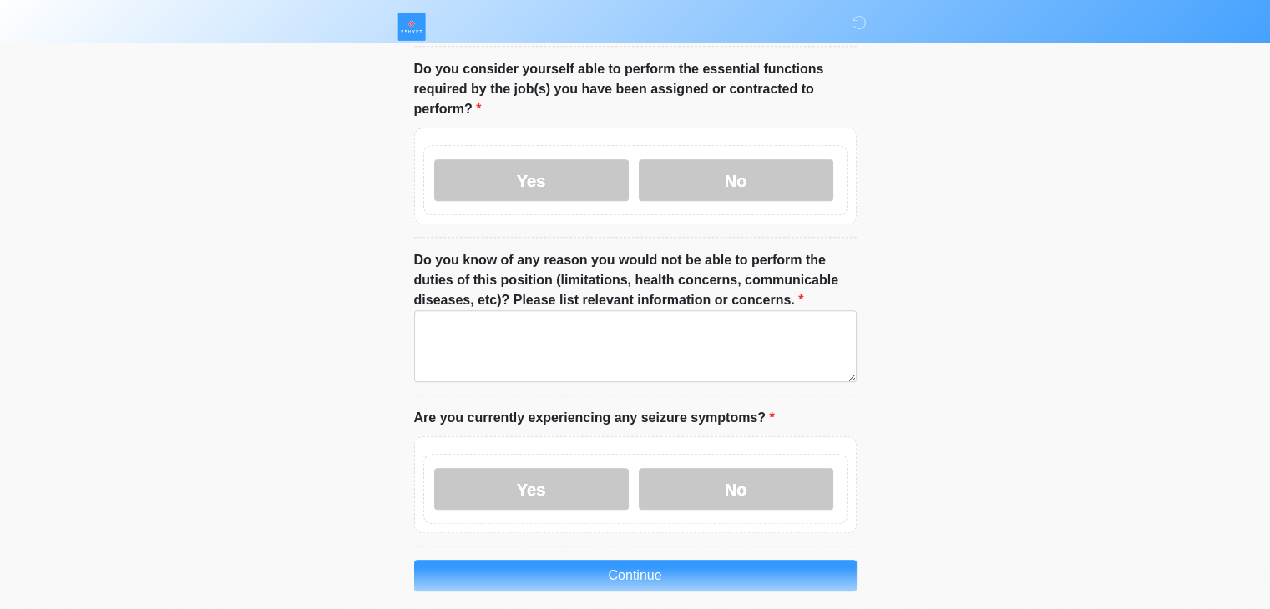
scroll to position [1085, 0]
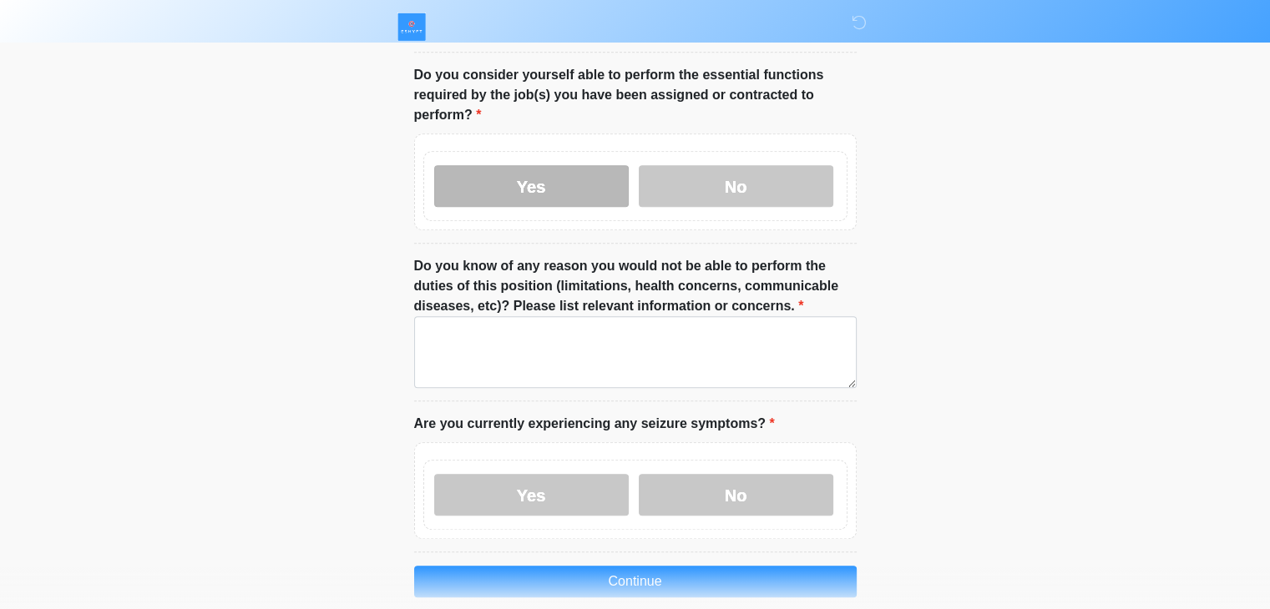
click at [585, 165] on label "Yes" at bounding box center [531, 186] width 195 height 42
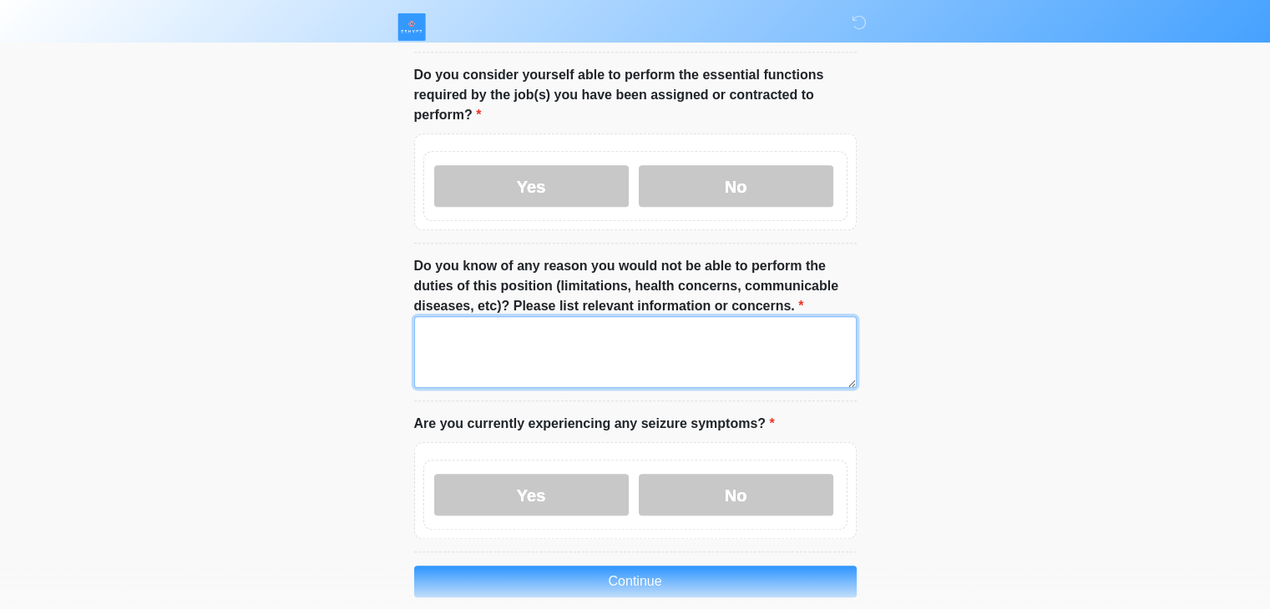
click at [575, 339] on textarea "Do you know of any reason you would not be able to perform the duties of this p…" at bounding box center [635, 352] width 442 height 72
type textarea "****"
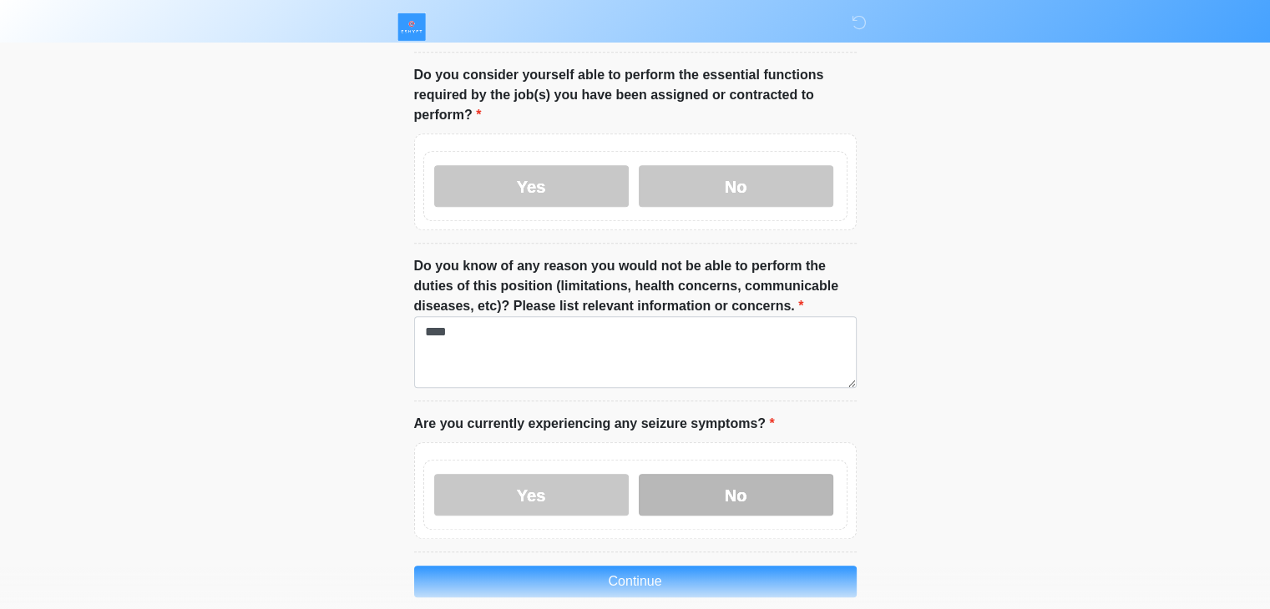
click at [726, 474] on label "No" at bounding box center [736, 495] width 195 height 42
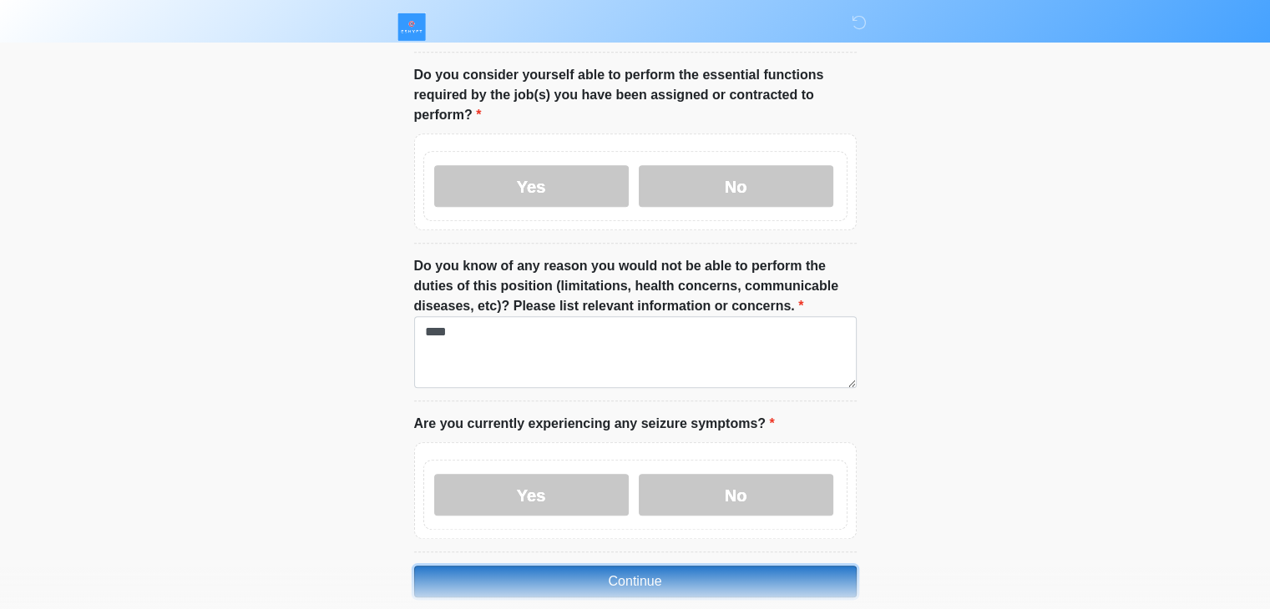
click at [721, 566] on button "Continue" at bounding box center [635, 582] width 442 height 32
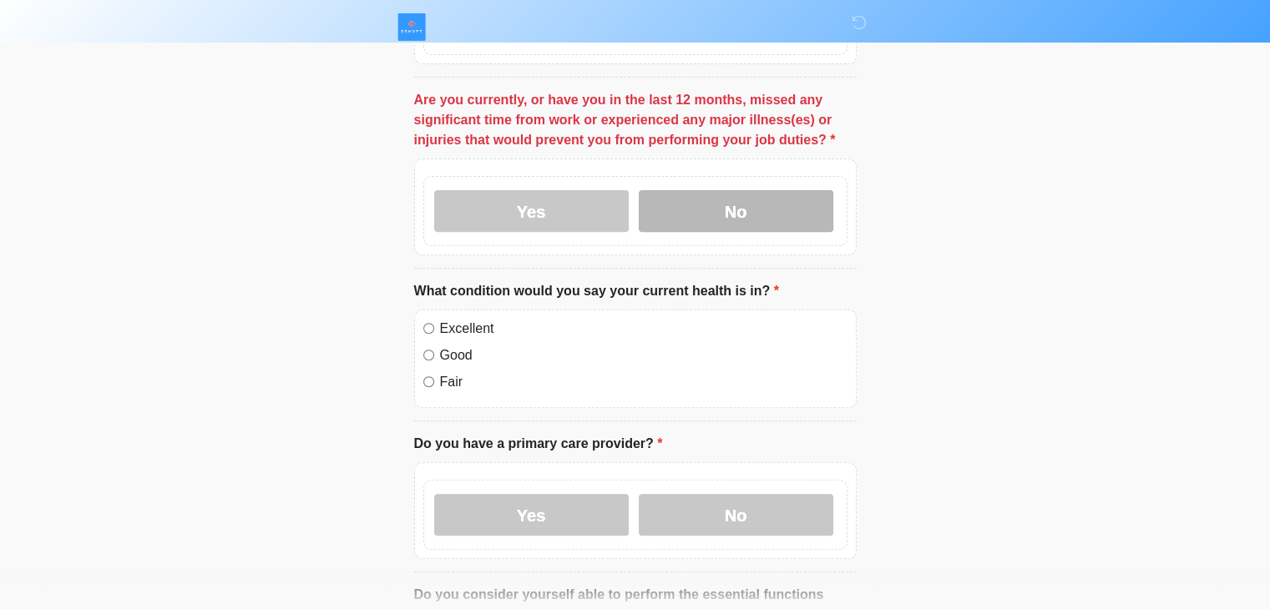
click at [674, 190] on label "No" at bounding box center [736, 211] width 195 height 42
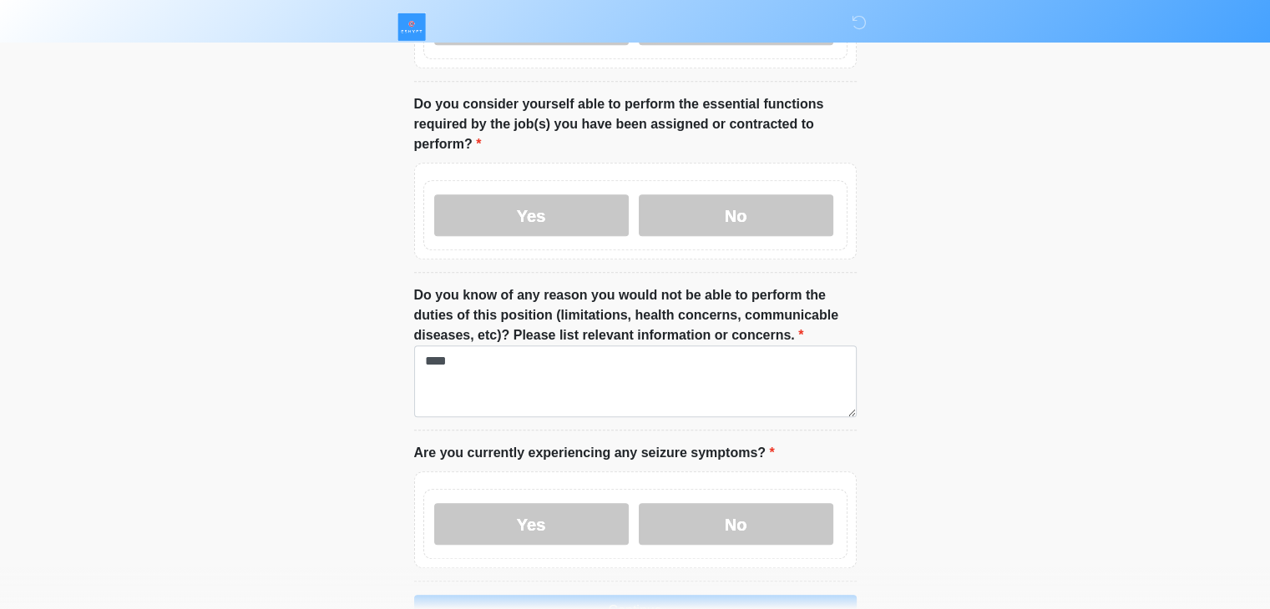
scroll to position [1135, 0]
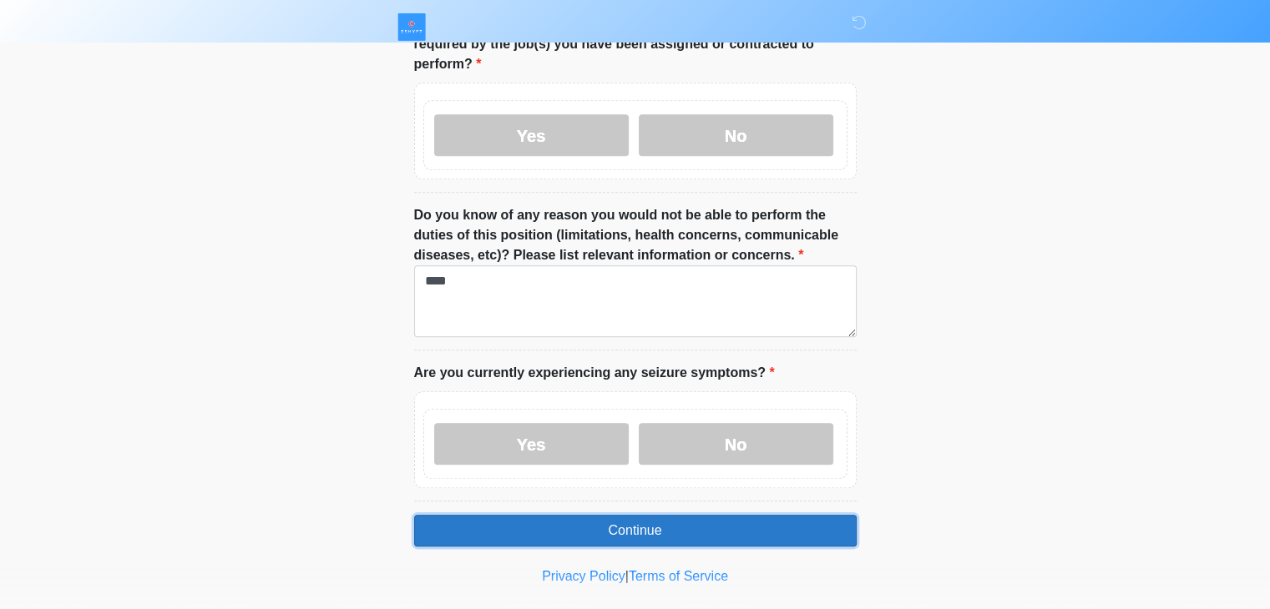
click at [818, 515] on button "Continue" at bounding box center [635, 531] width 442 height 32
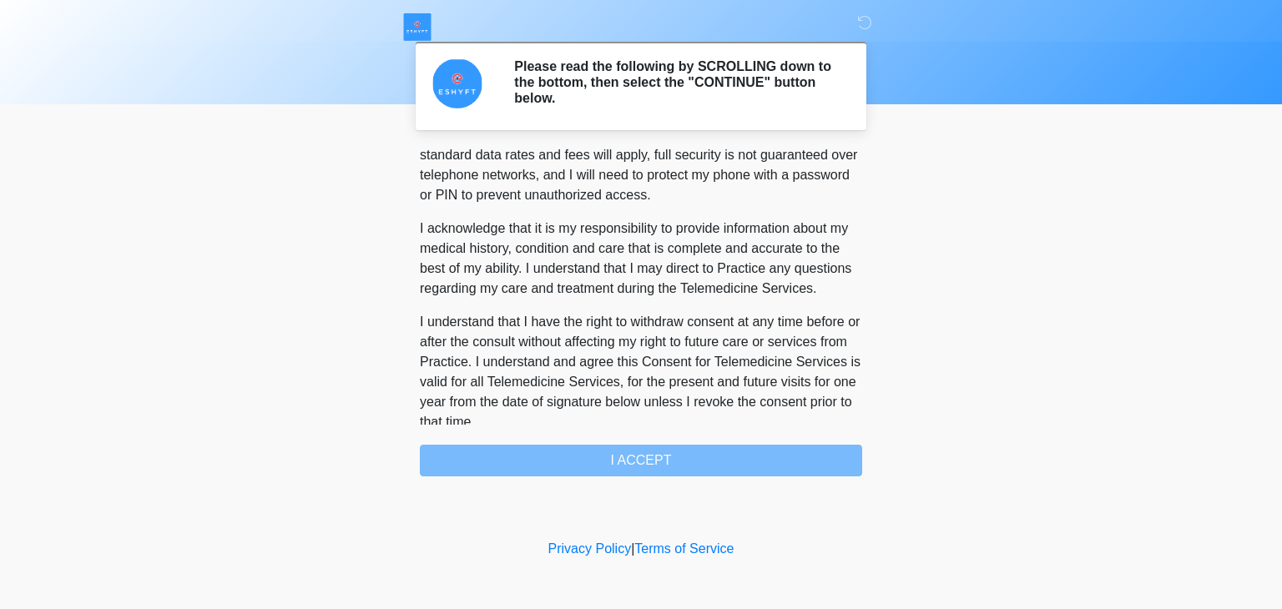
scroll to position [986, 0]
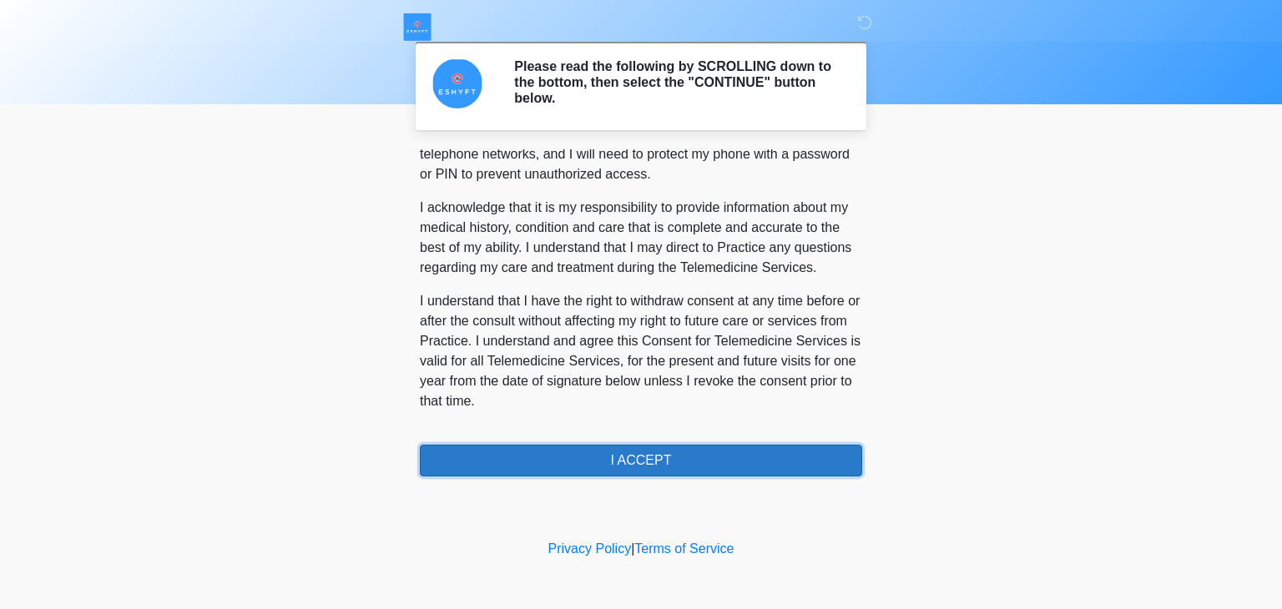
click at [785, 463] on button "I ACCEPT" at bounding box center [641, 461] width 442 height 32
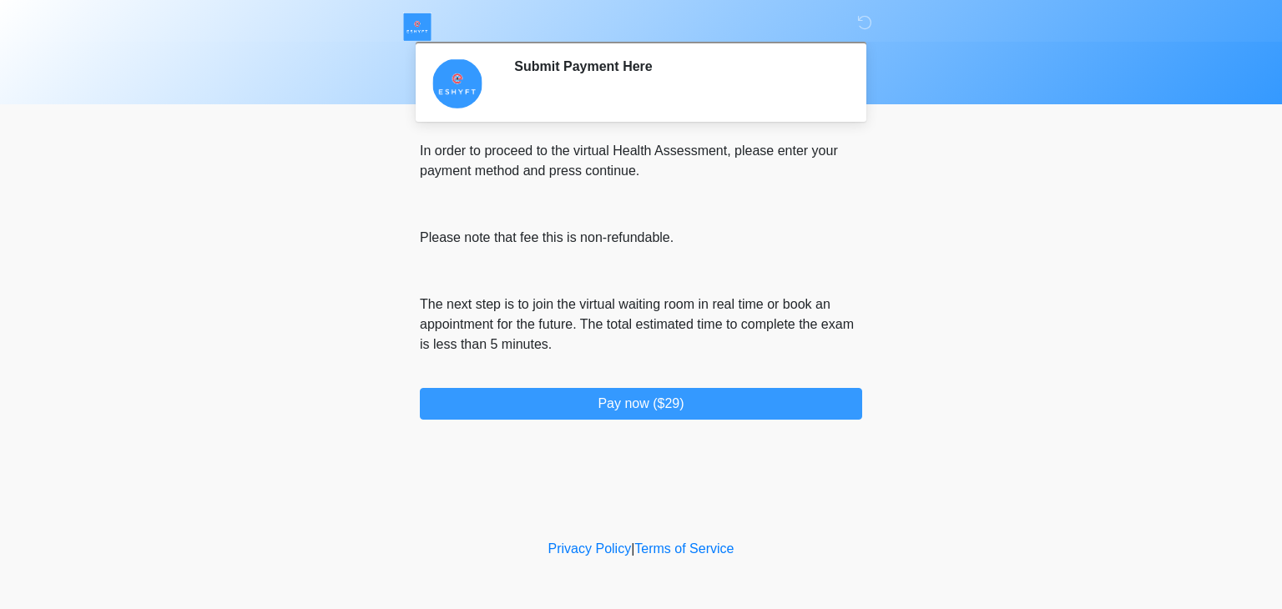
click at [929, 134] on body "ESHYFT Submit Payment Here Please connect to Wi-Fi now Provide us with your con…" at bounding box center [641, 304] width 1282 height 609
